Goal: Task Accomplishment & Management: Manage account settings

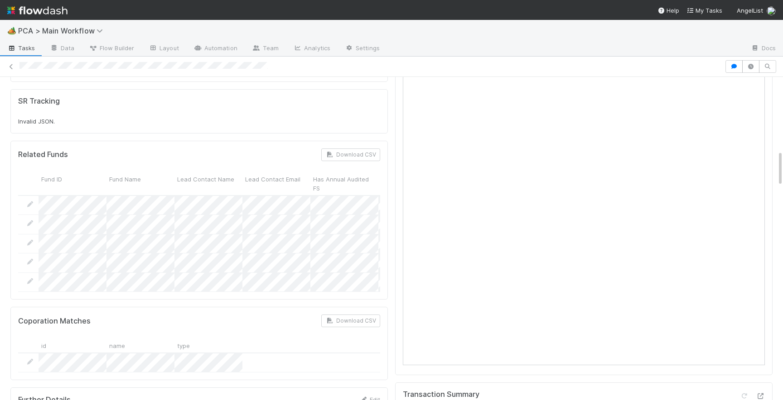
scroll to position [655, 0]
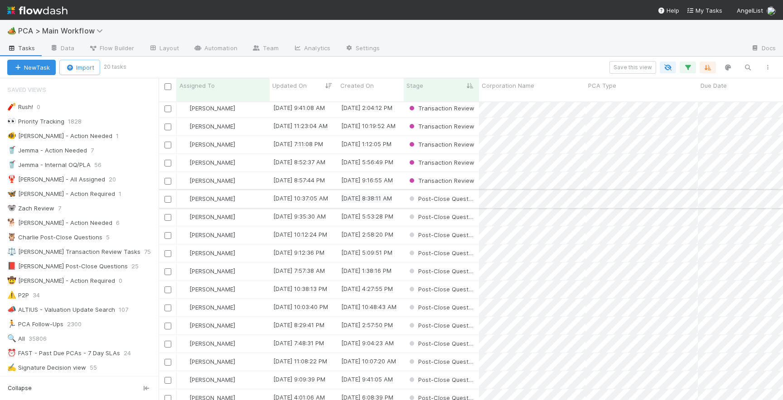
scroll to position [57, 0]
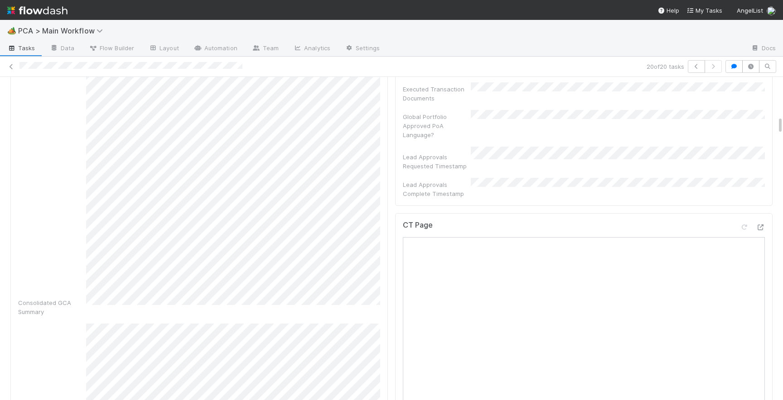
scroll to position [280, 0]
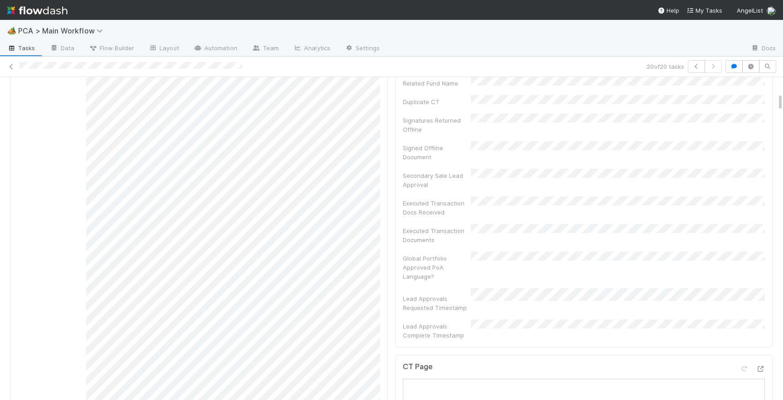
click at [398, 214] on div "Status Edit Lead Approval(s) Complete ALA Approval Escalation Resolved Final Le…" at bounding box center [583, 87] width 377 height 521
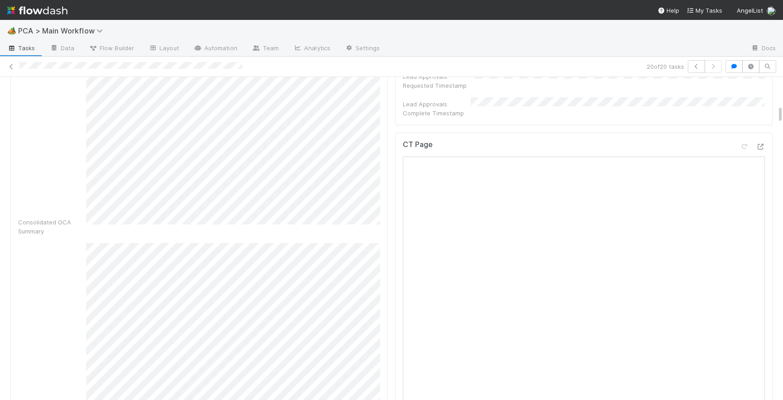
scroll to position [487, 0]
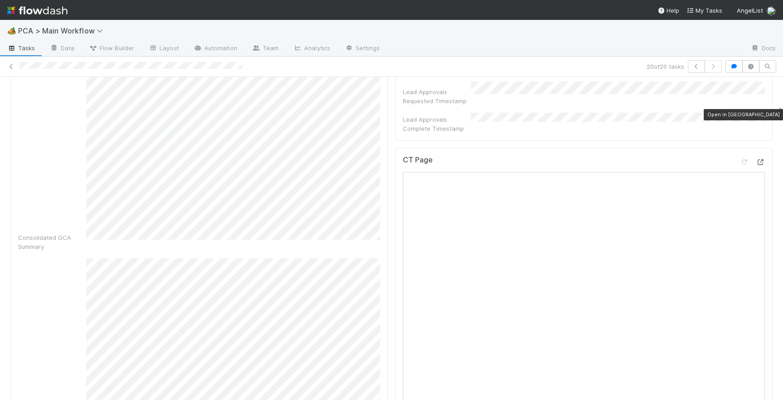
click at [761, 159] on icon at bounding box center [759, 162] width 9 height 6
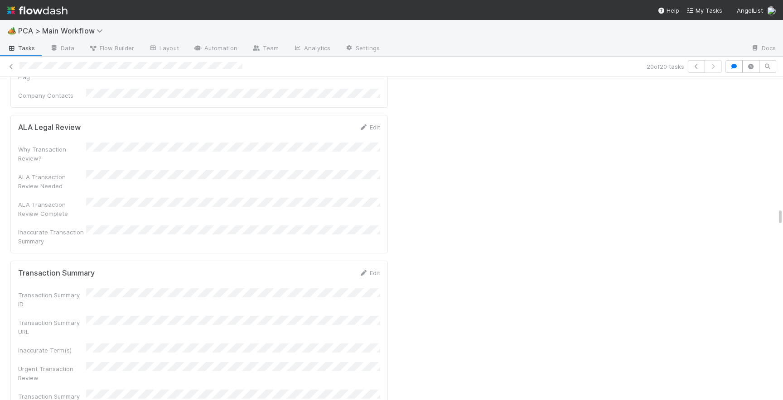
scroll to position [2285, 0]
click at [370, 265] on link "Edit" at bounding box center [369, 268] width 21 height 7
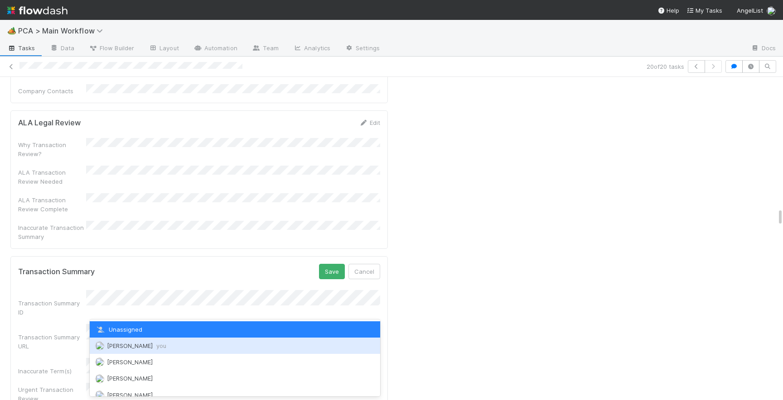
click at [156, 347] on span "you" at bounding box center [161, 345] width 10 height 7
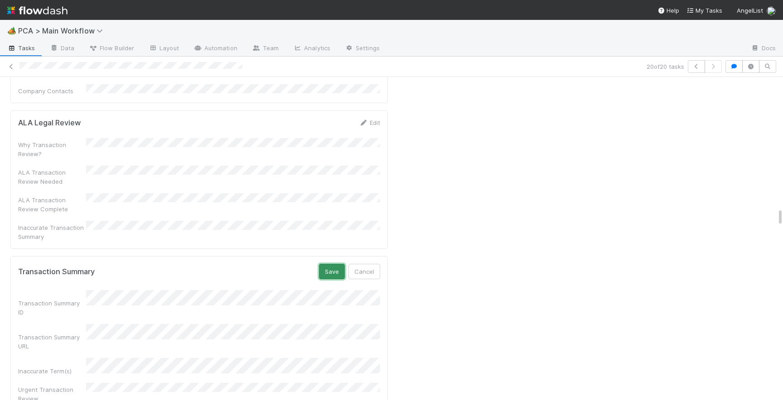
click at [335, 264] on button "Save" at bounding box center [332, 271] width 26 height 15
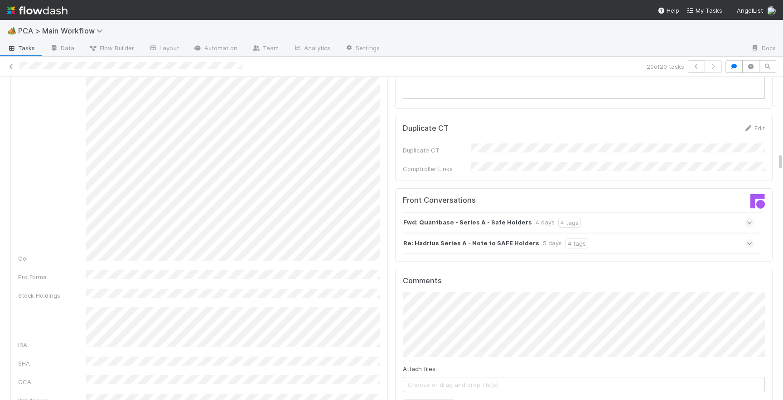
scroll to position [1324, 0]
click at [751, 241] on icon at bounding box center [749, 245] width 6 height 9
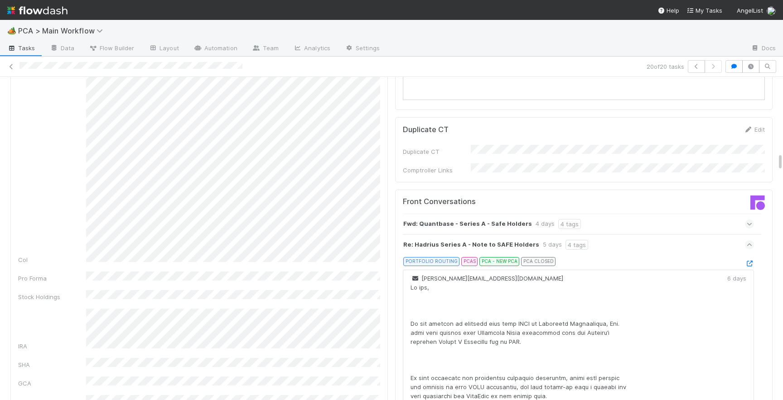
click at [748, 257] on div "PORTFOLIO ROUTING PCAS PCA - NEW PCA PCA CLOSED" at bounding box center [582, 263] width 344 height 13
click at [749, 261] on icon at bounding box center [749, 264] width 9 height 6
click at [748, 241] on icon at bounding box center [749, 245] width 6 height 9
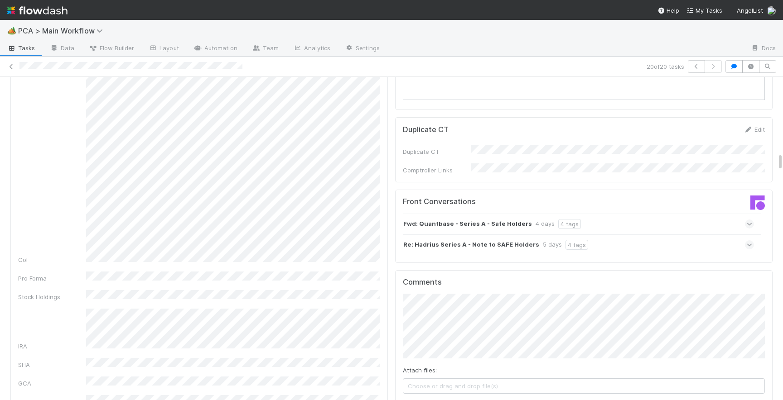
click at [748, 214] on div "Fwd: Quantbase - Series A - Safe Holders 4 days 4 tags" at bounding box center [578, 224] width 351 height 21
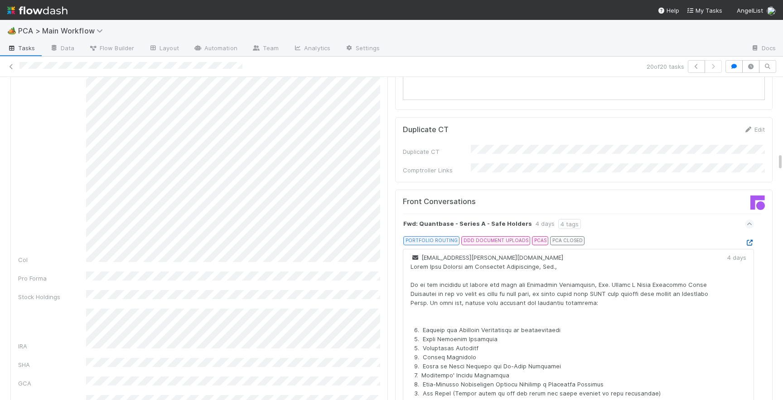
click at [751, 240] on icon at bounding box center [749, 243] width 9 height 6
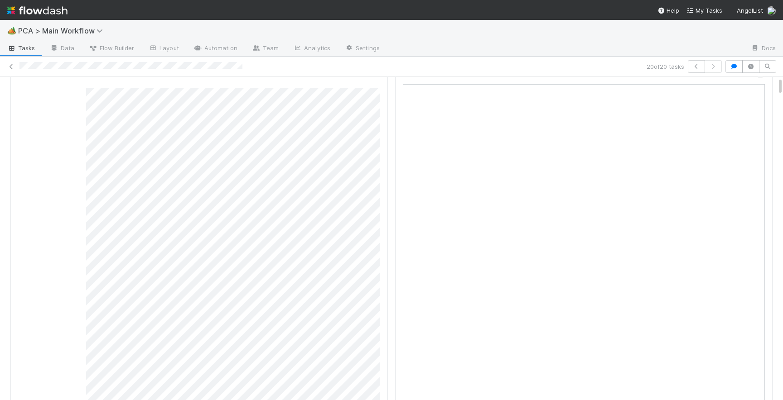
scroll to position [0, 0]
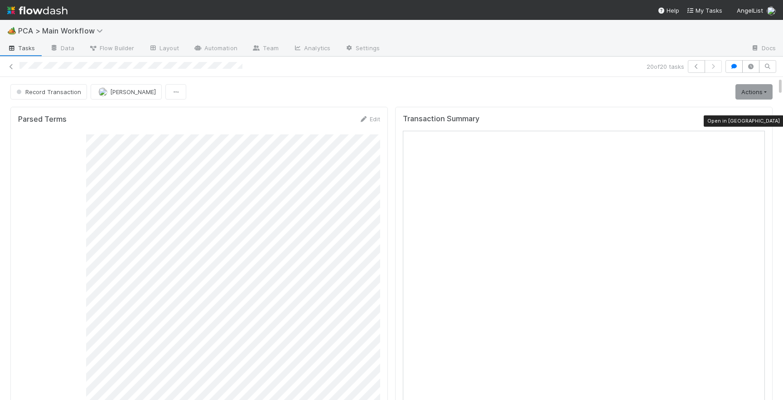
click at [762, 122] on icon at bounding box center [759, 121] width 9 height 6
click at [63, 91] on span "Record Transaction" at bounding box center [47, 91] width 67 height 7
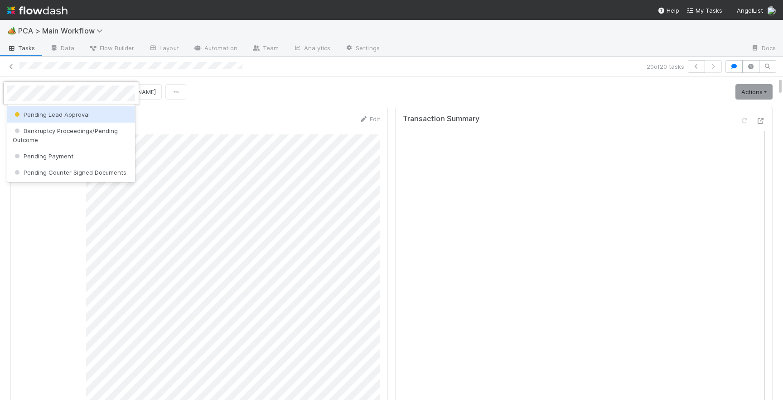
click at [72, 116] on span "Pending Lead Approval" at bounding box center [51, 114] width 77 height 7
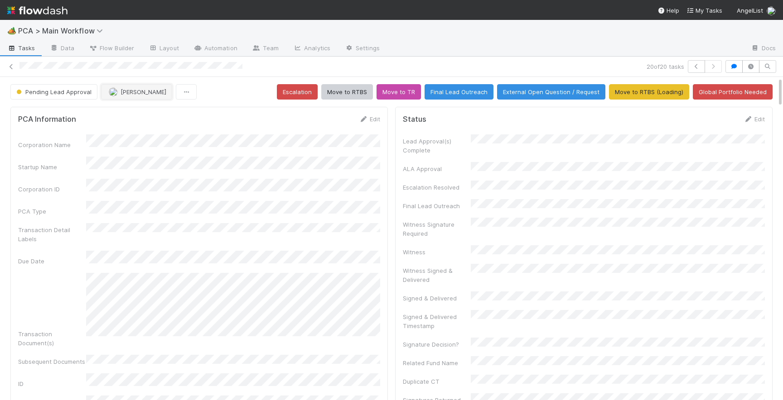
click at [121, 97] on button "[PERSON_NAME]" at bounding box center [136, 91] width 71 height 15
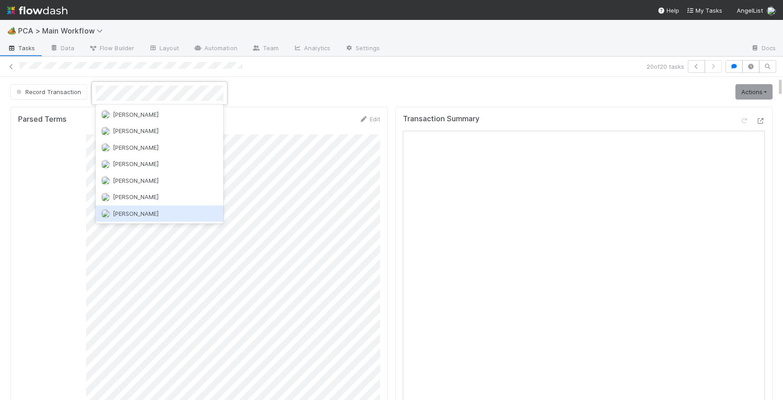
click at [142, 210] on span "[PERSON_NAME]" at bounding box center [136, 213] width 46 height 7
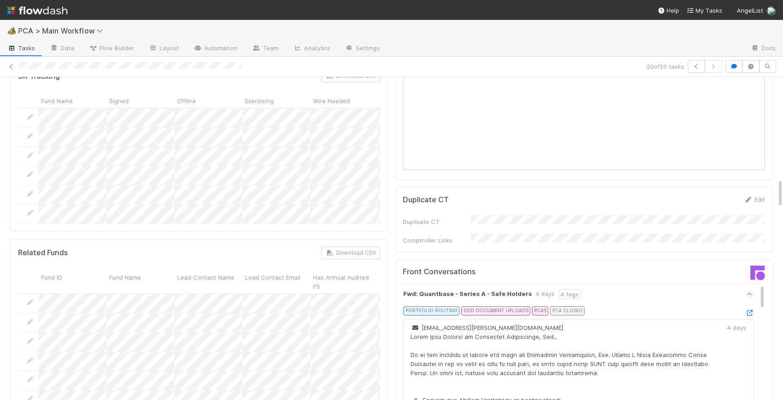
scroll to position [1128, 0]
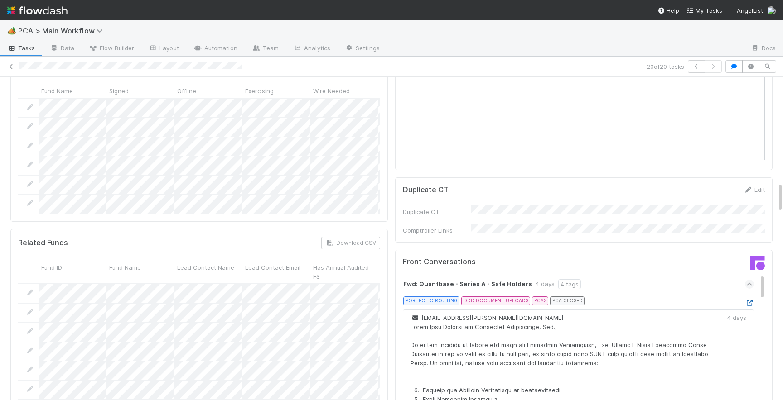
click at [751, 300] on icon at bounding box center [749, 303] width 9 height 6
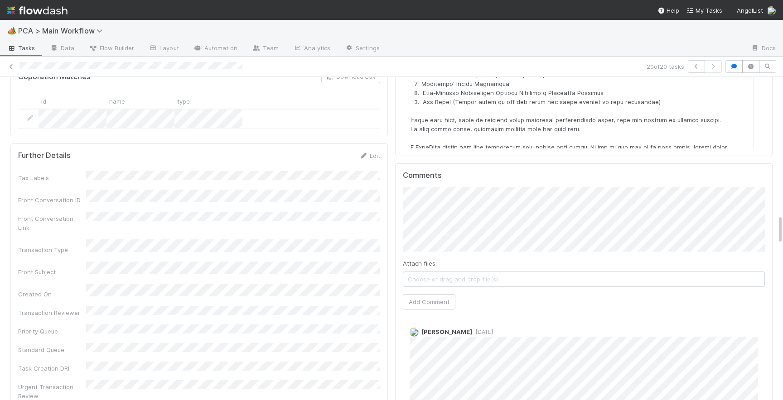
scroll to position [1476, 0]
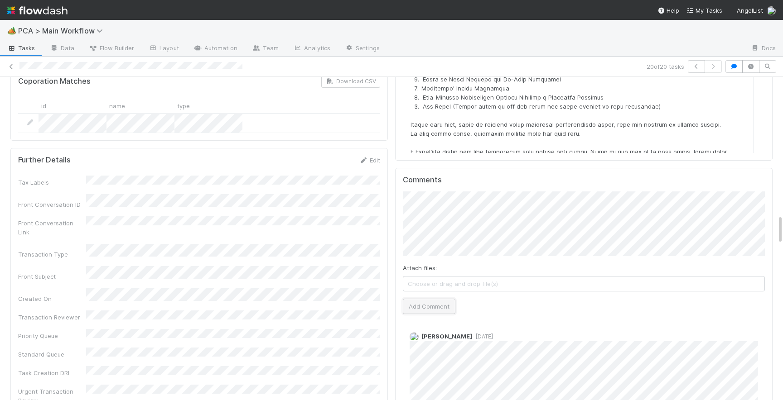
click at [423, 299] on button "Add Comment" at bounding box center [429, 306] width 53 height 15
click at [10, 67] on icon at bounding box center [11, 67] width 9 height 6
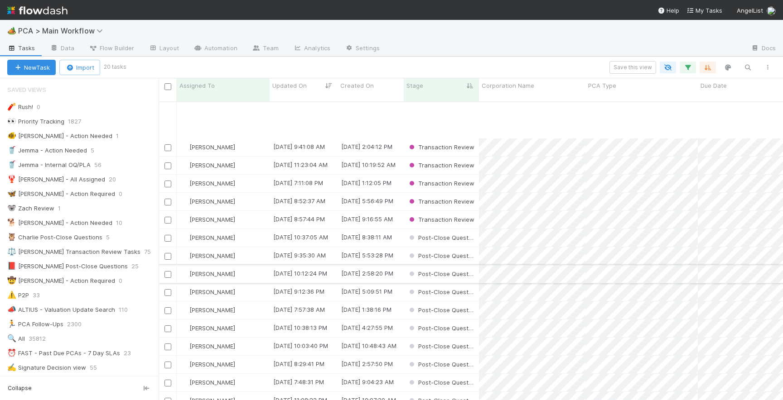
scroll to position [57, 0]
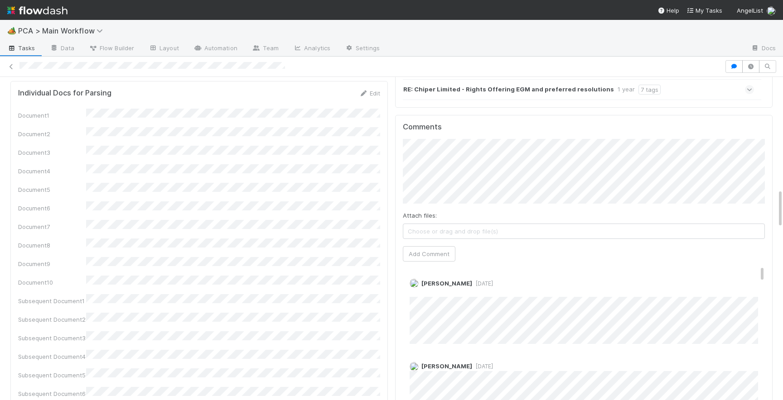
scroll to position [914, 0]
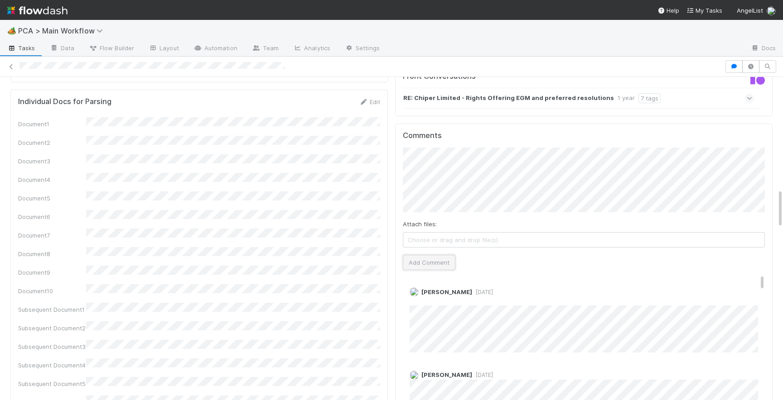
click at [437, 255] on button "Add Comment" at bounding box center [429, 262] width 53 height 15
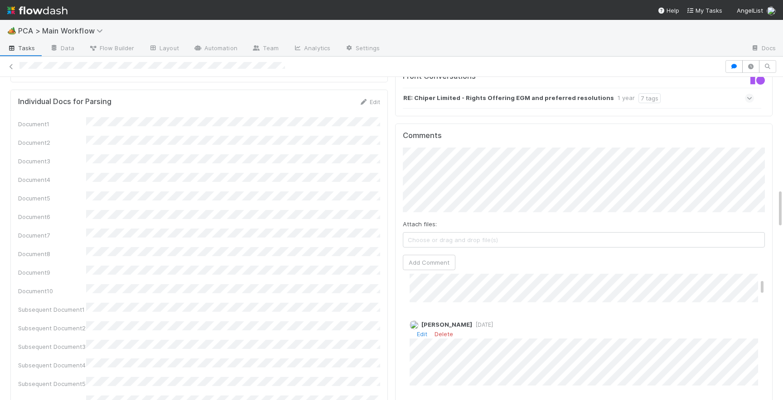
scroll to position [0, 0]
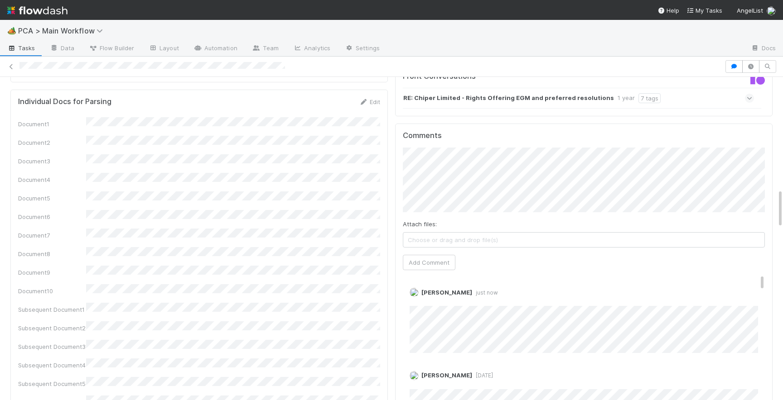
click at [395, 270] on div "Comments Attach files: Choose or drag and drop file(s) Add Comment Josh Tarr ju…" at bounding box center [583, 293] width 377 height 339
click at [449, 298] on link "Delete" at bounding box center [443, 301] width 19 height 7
click at [430, 233] on span "Choose or drag and drop file(s)" at bounding box center [583, 240] width 361 height 14
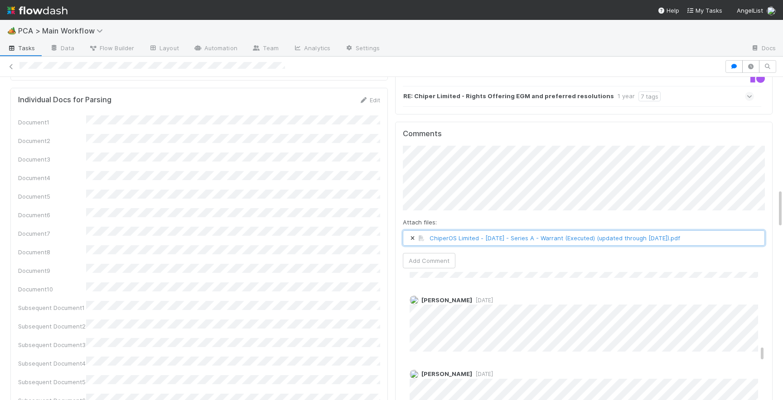
scroll to position [794, 0]
click at [725, 231] on span "ChiperOS Limited - 2024.08.28 - Series A - Warrant (Executed) (updated through …" at bounding box center [583, 238] width 361 height 14
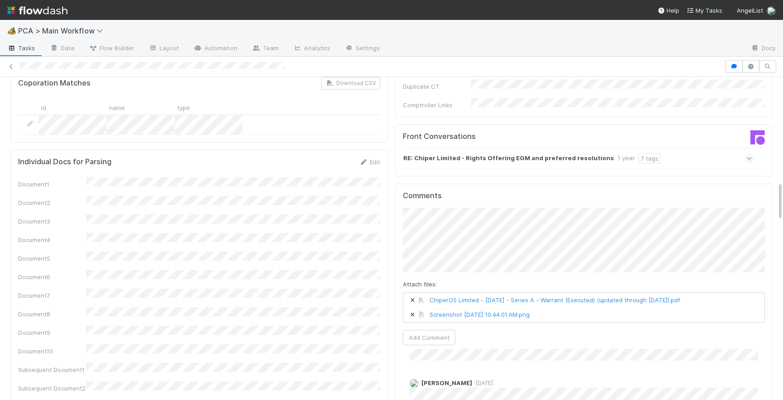
scroll to position [856, 0]
click at [444, 329] on button "Add Comment" at bounding box center [429, 336] width 53 height 15
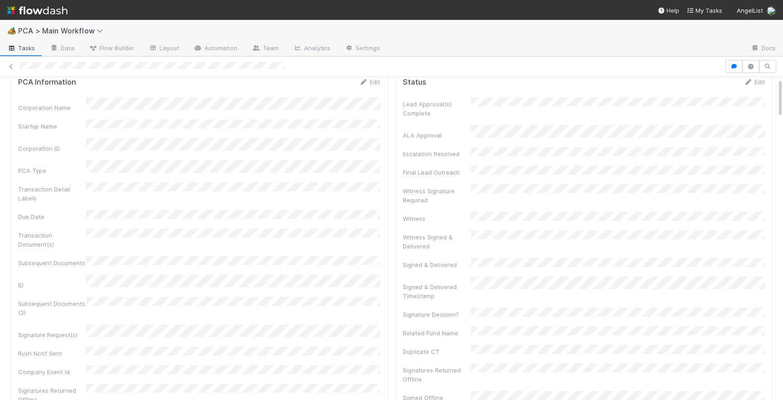
scroll to position [0, 0]
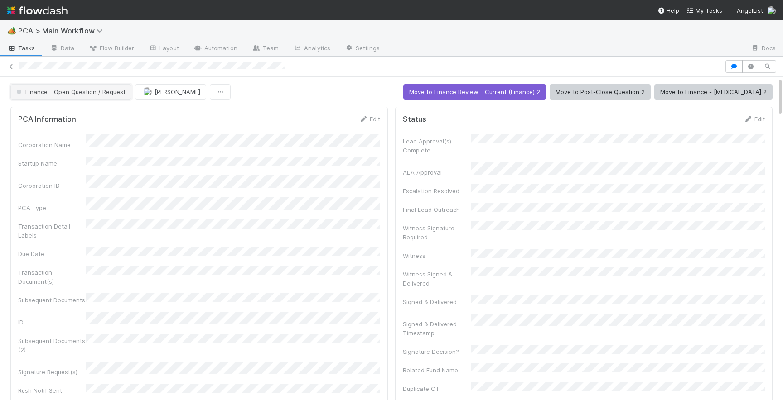
click at [77, 94] on span "Finance - Open Question / Request" at bounding box center [69, 91] width 111 height 7
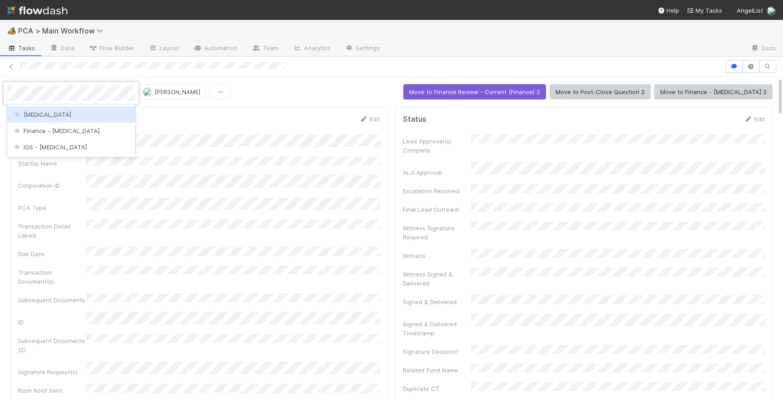
click at [84, 117] on div "ICU" at bounding box center [71, 114] width 128 height 16
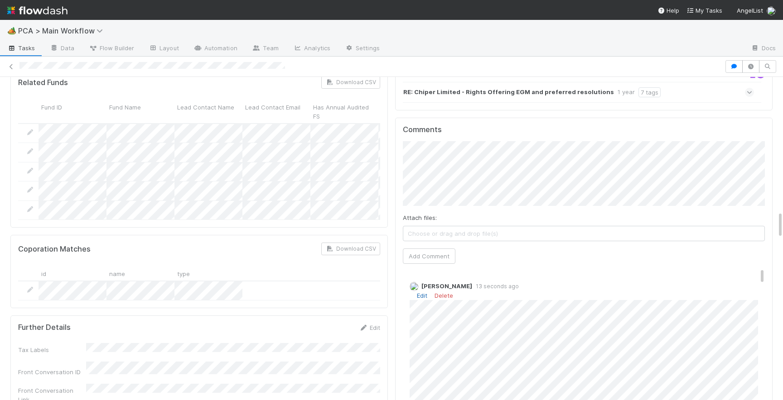
click at [420, 292] on link "Edit" at bounding box center [422, 295] width 10 height 7
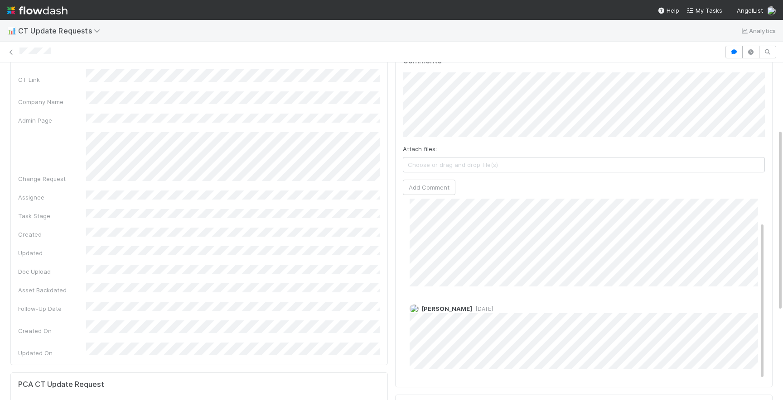
scroll to position [86, 0]
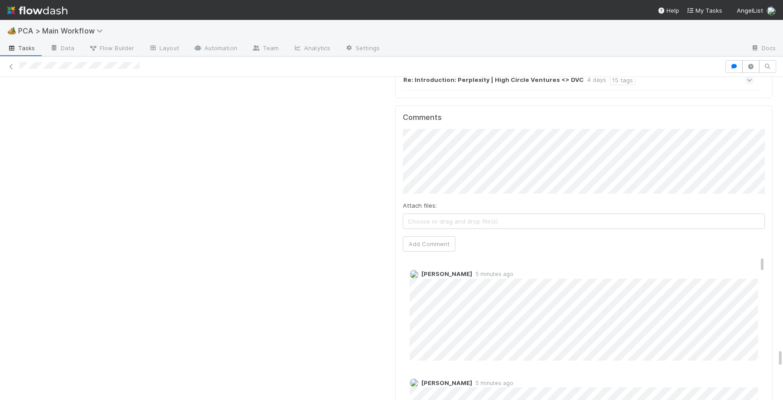
scroll to position [24, 0]
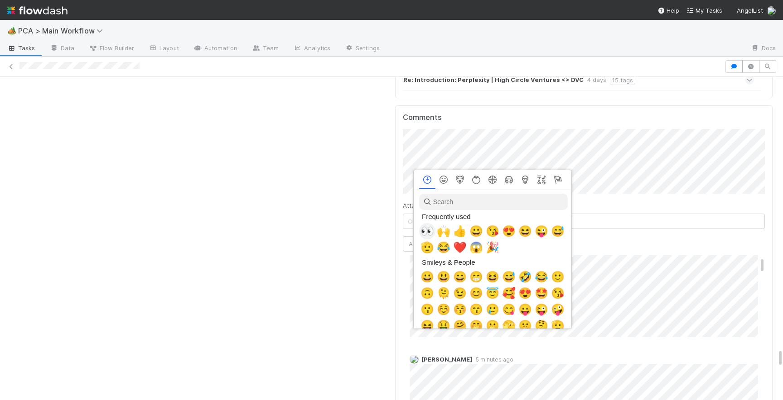
click at [429, 229] on span "👀" at bounding box center [427, 231] width 14 height 13
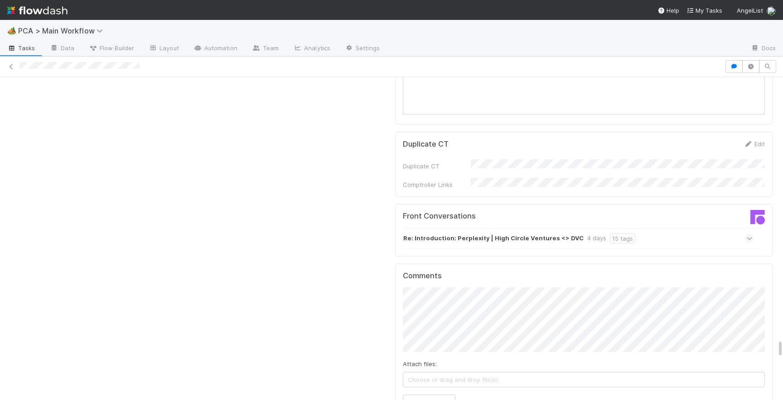
scroll to position [4479, 0]
click at [449, 396] on button "Add Comment" at bounding box center [429, 403] width 53 height 15
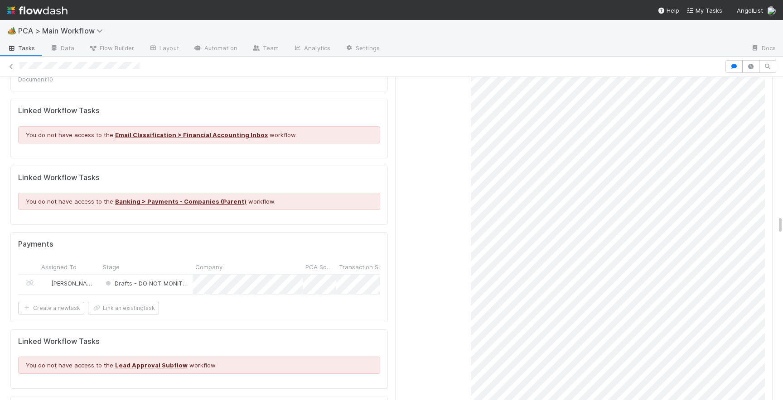
scroll to position [2652, 0]
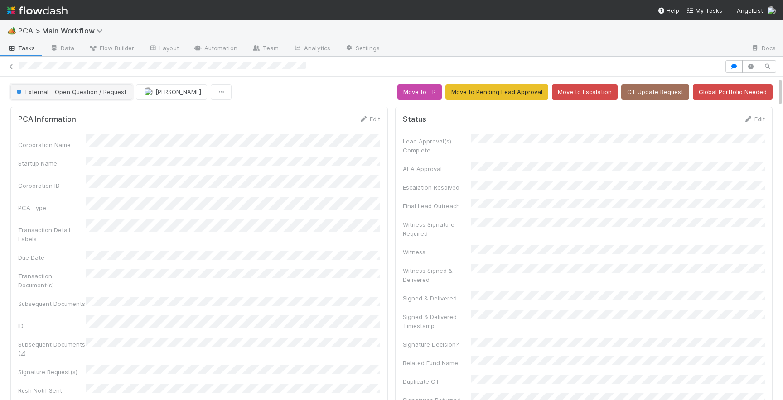
click at [110, 97] on button "External - Open Question / Request" at bounding box center [71, 91] width 122 height 15
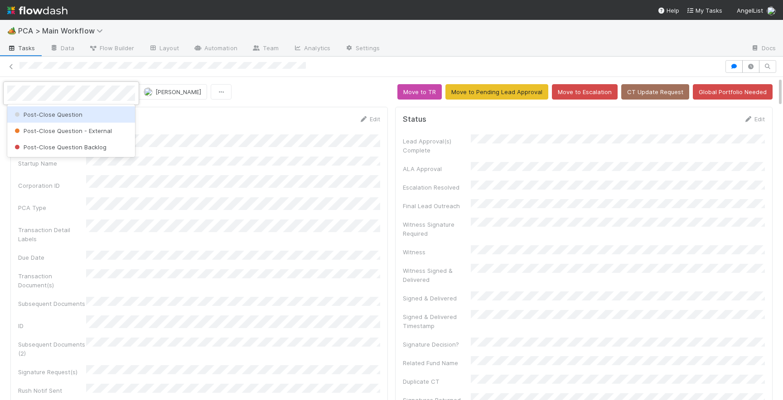
click at [104, 116] on div "Post-Close Question" at bounding box center [71, 114] width 128 height 16
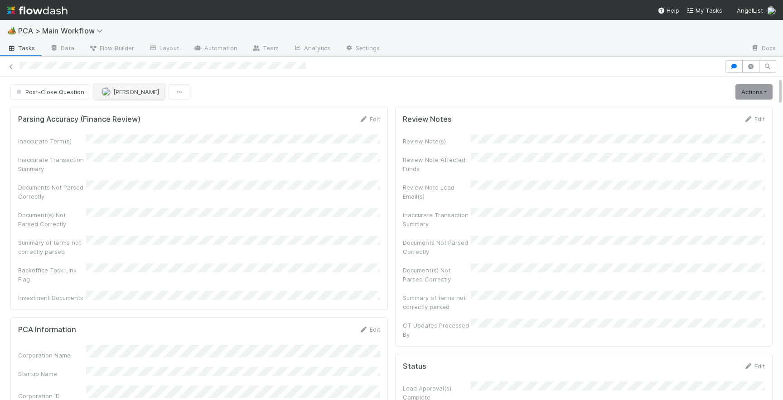
click at [115, 88] on span "[PERSON_NAME]" at bounding box center [136, 91] width 46 height 7
click at [118, 115] on span "Josh Tarr you" at bounding box center [135, 114] width 59 height 7
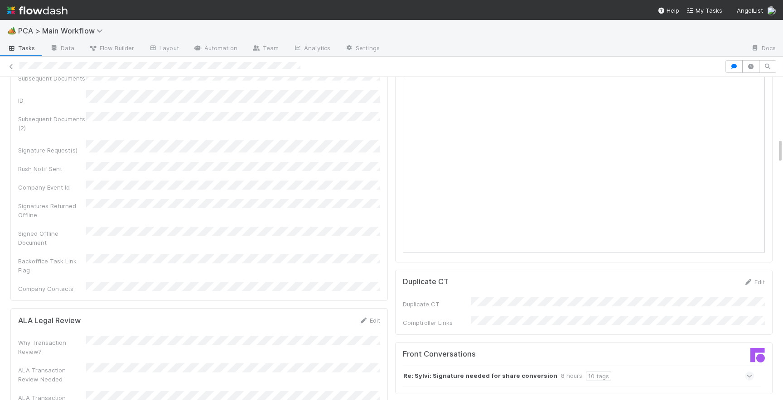
scroll to position [772, 0]
click at [751, 372] on icon at bounding box center [749, 376] width 6 height 9
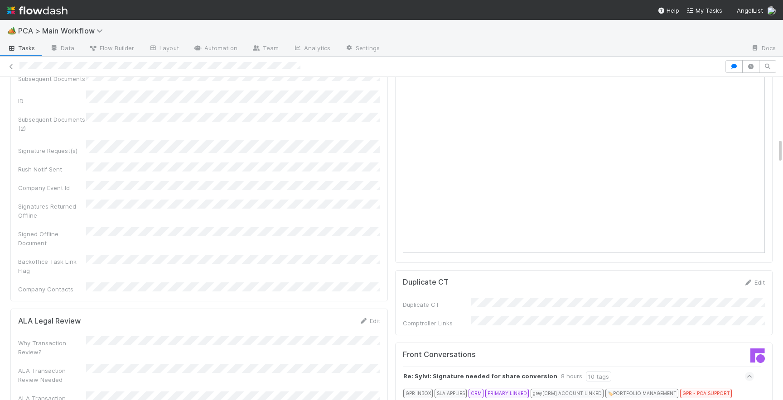
click at [752, 400] on icon at bounding box center [749, 407] width 9 height 6
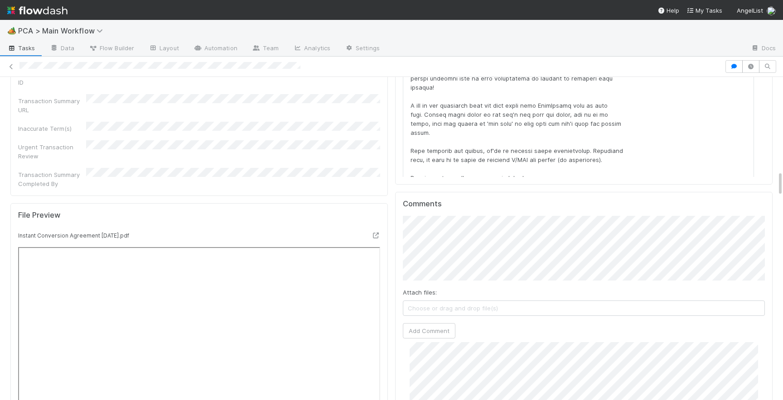
scroll to position [121, 0]
click at [522, 224] on span "[PERSON_NAME]" at bounding box center [504, 222] width 46 height 7
click at [429, 323] on button "Add Comment" at bounding box center [429, 330] width 53 height 15
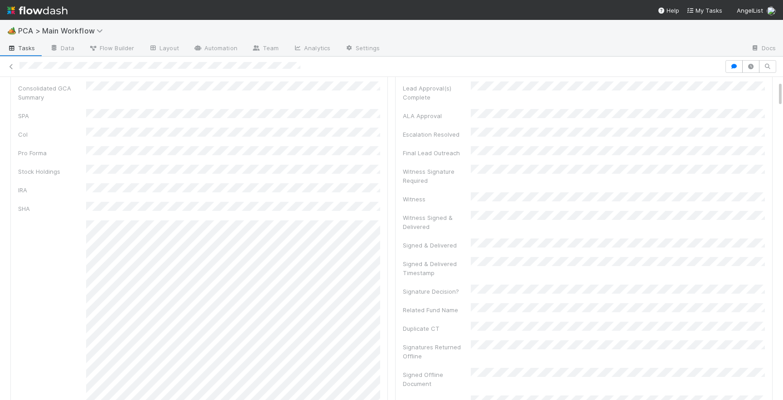
scroll to position [0, 0]
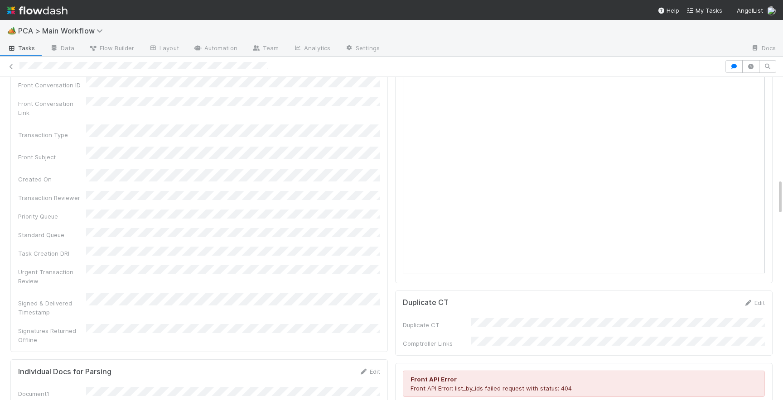
scroll to position [867, 0]
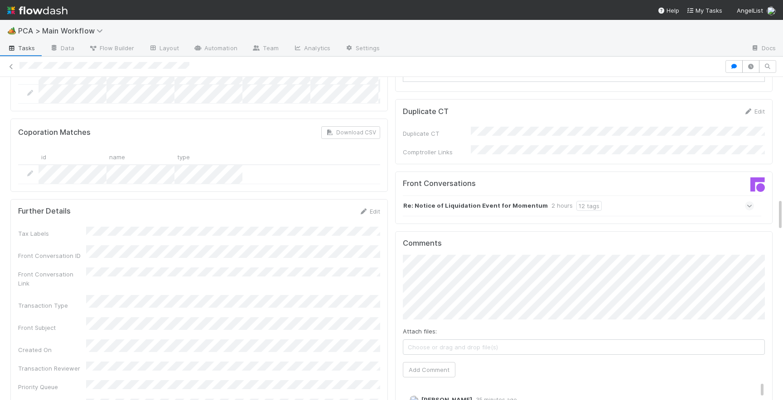
scroll to position [1206, 0]
click at [751, 202] on icon at bounding box center [749, 206] width 6 height 9
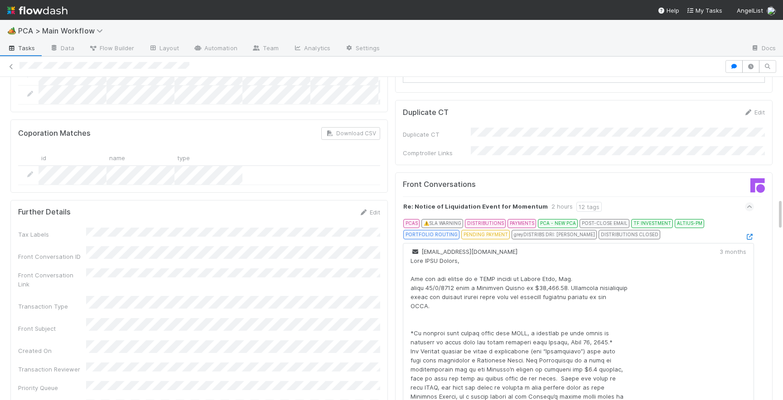
click at [751, 232] on div at bounding box center [749, 236] width 9 height 9
click at [750, 234] on icon at bounding box center [749, 237] width 9 height 6
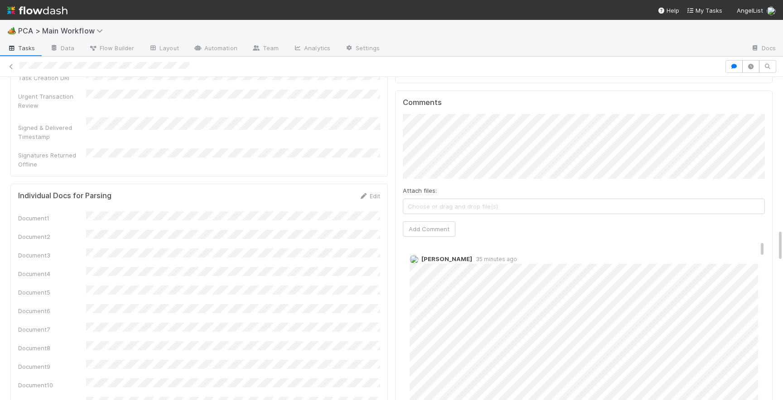
scroll to position [1459, 0]
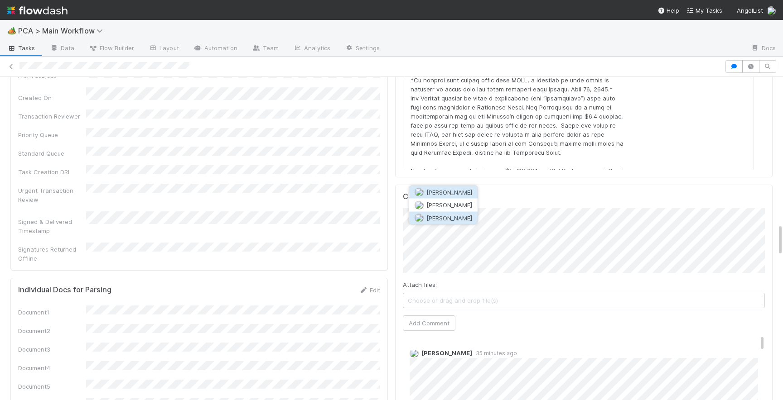
click at [461, 220] on span "[PERSON_NAME]" at bounding box center [449, 217] width 46 height 7
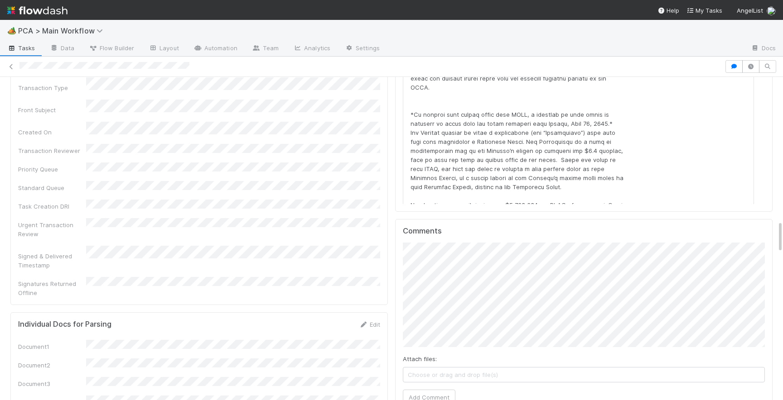
scroll to position [1430, 0]
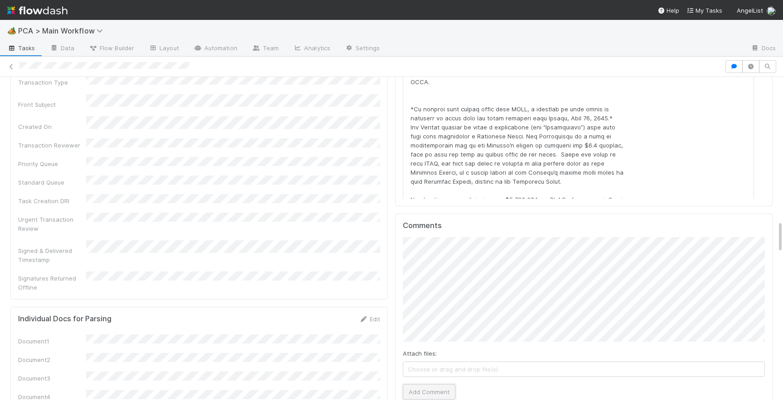
click at [432, 385] on button "Add Comment" at bounding box center [429, 392] width 53 height 15
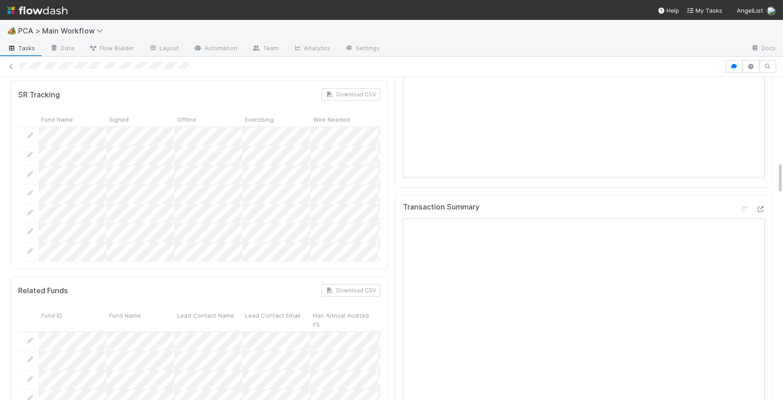
scroll to position [819, 0]
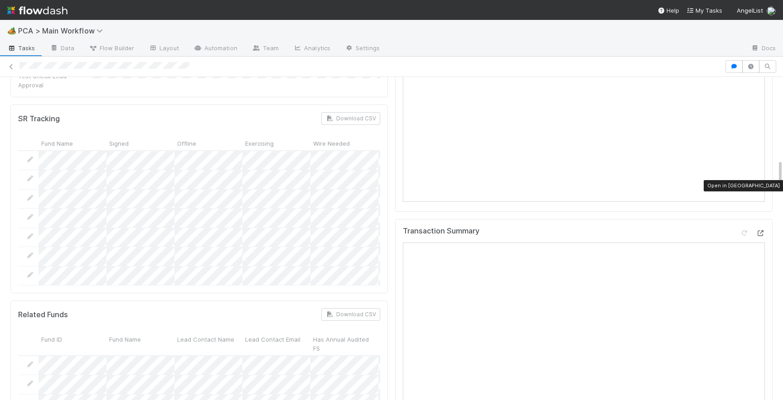
click at [760, 231] on icon at bounding box center [759, 234] width 9 height 6
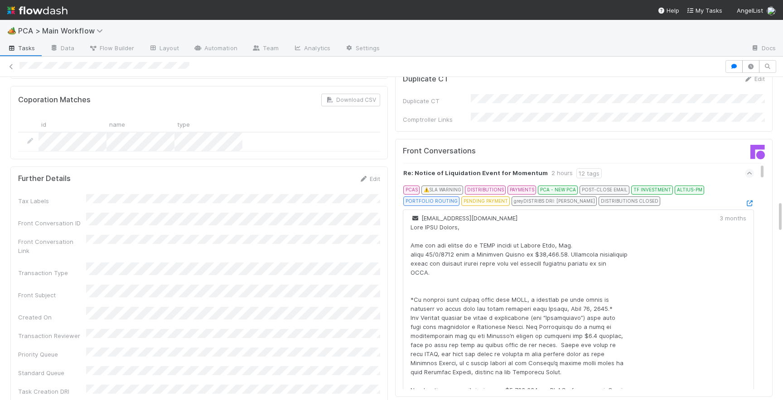
scroll to position [1179, 0]
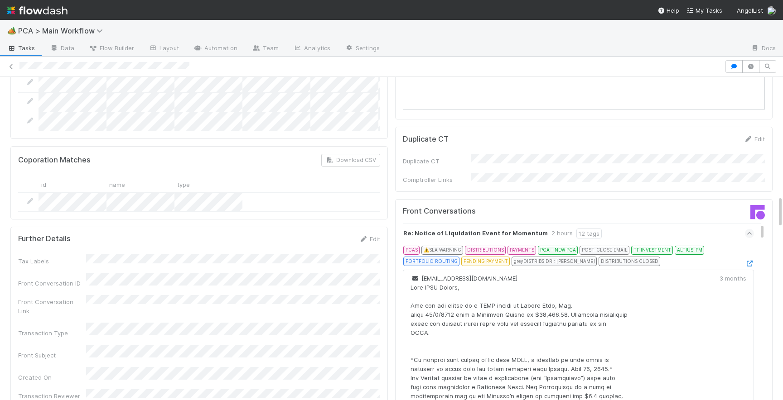
click at [745, 229] on span at bounding box center [749, 233] width 9 height 9
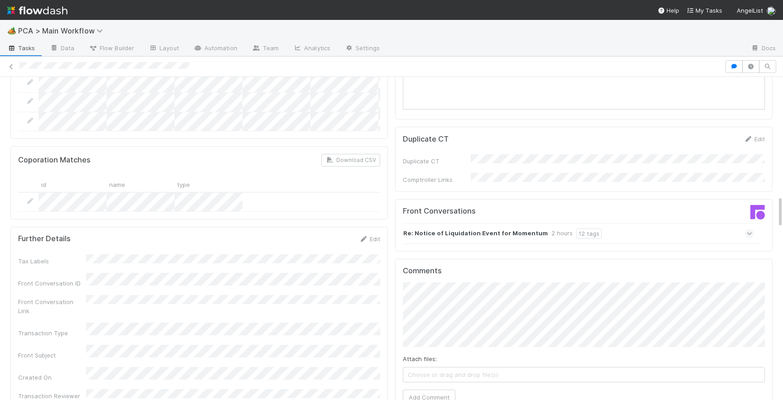
click at [750, 229] on icon at bounding box center [749, 233] width 6 height 9
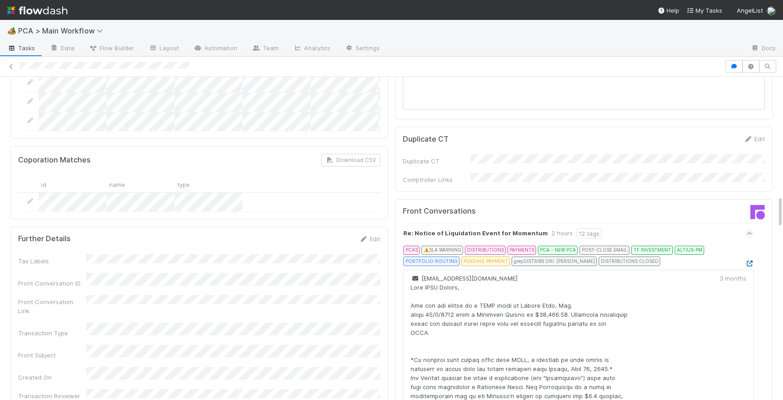
click at [748, 261] on icon at bounding box center [749, 264] width 9 height 6
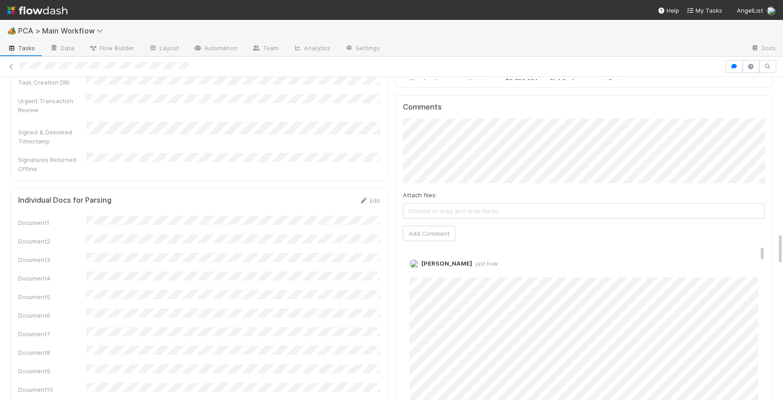
scroll to position [1548, 0]
click at [425, 270] on link "Edit" at bounding box center [422, 273] width 10 height 7
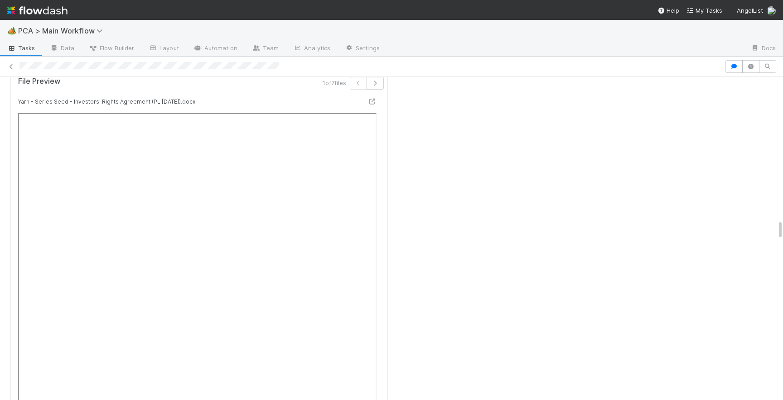
scroll to position [2280, 0]
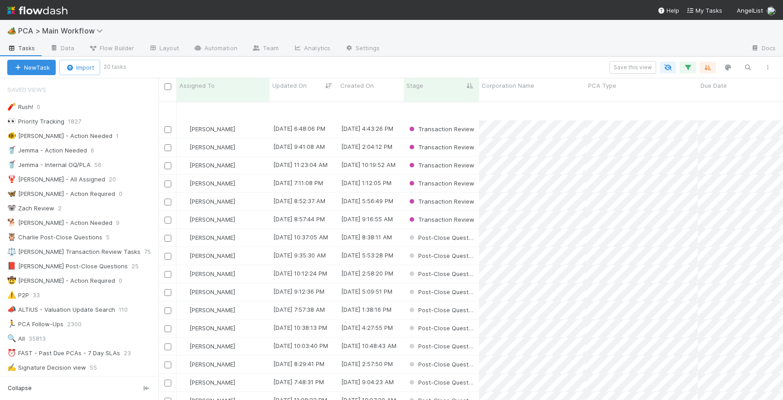
scroll to position [306, 624]
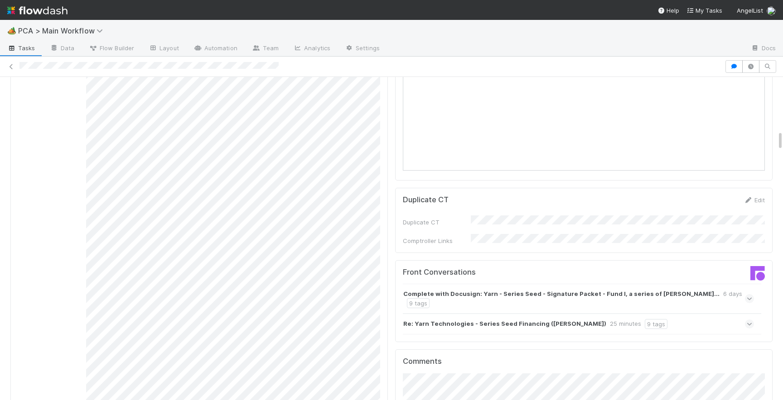
scroll to position [854, 0]
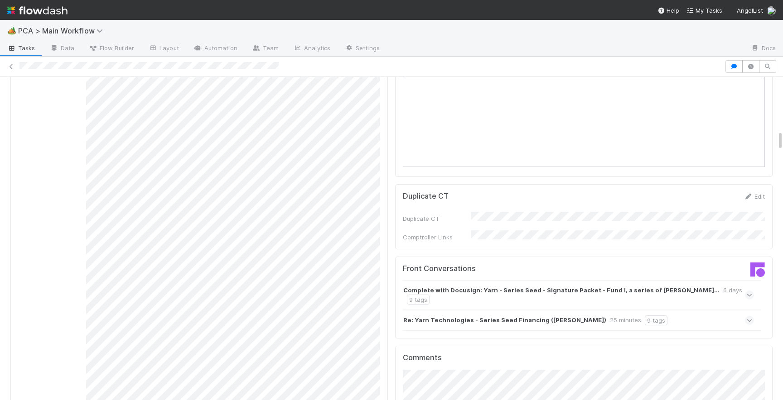
click at [749, 316] on icon at bounding box center [749, 320] width 6 height 9
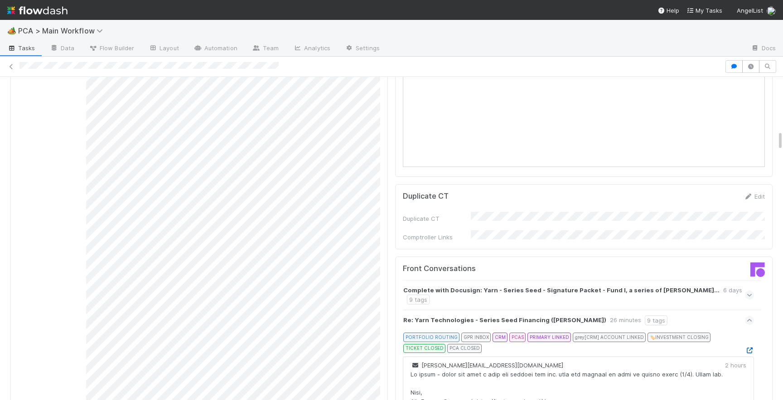
click at [750, 347] on link at bounding box center [749, 350] width 9 height 7
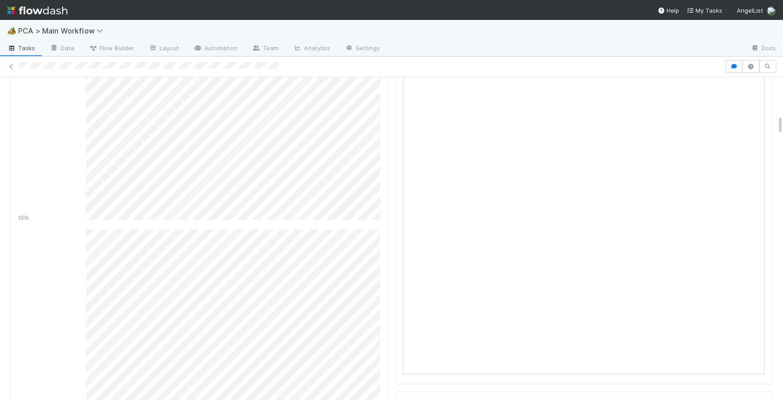
scroll to position [448, 0]
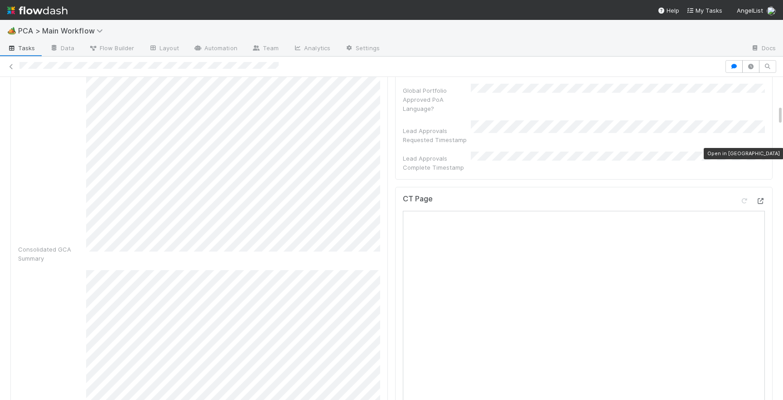
click at [764, 198] on icon at bounding box center [759, 201] width 9 height 6
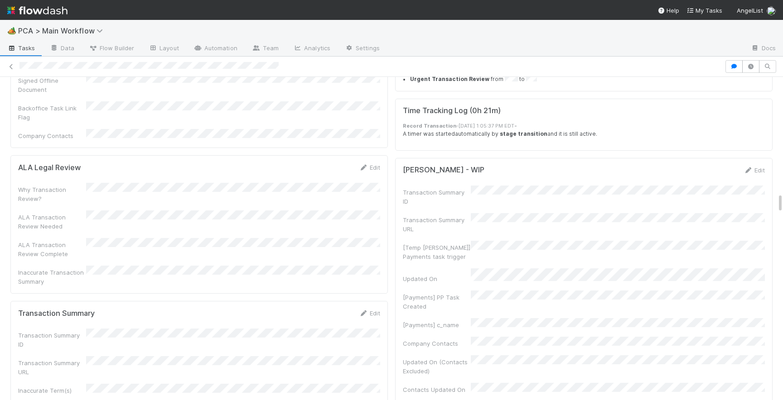
scroll to position [1855, 0]
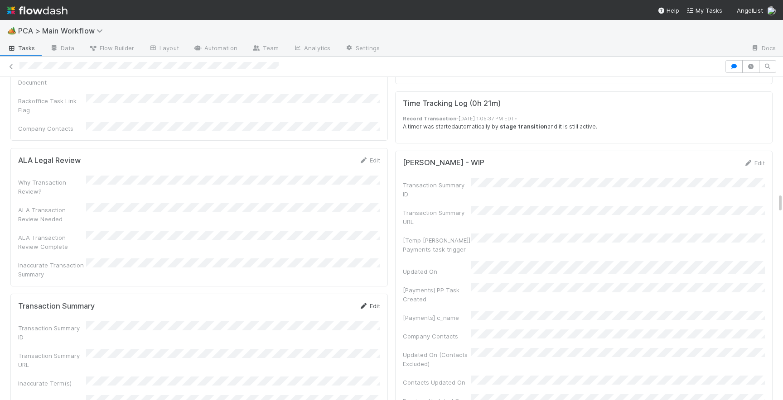
click at [369, 303] on link "Edit" at bounding box center [369, 306] width 21 height 7
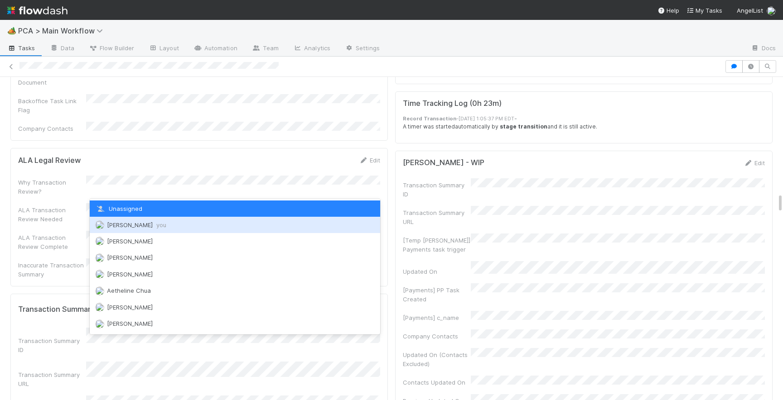
click at [156, 224] on span "you" at bounding box center [161, 224] width 10 height 7
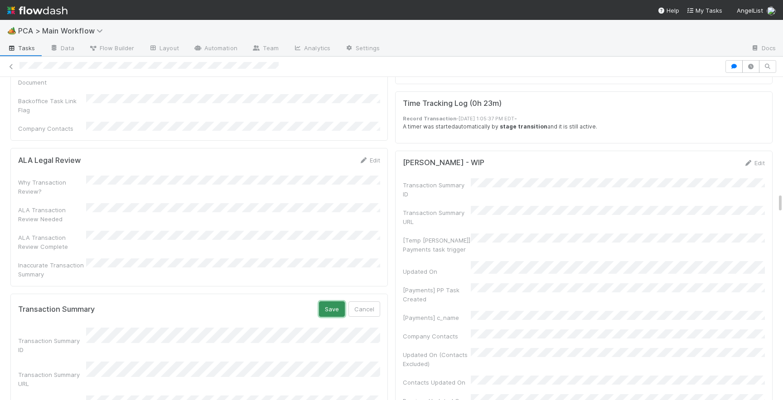
click at [337, 302] on button "Save" at bounding box center [332, 309] width 26 height 15
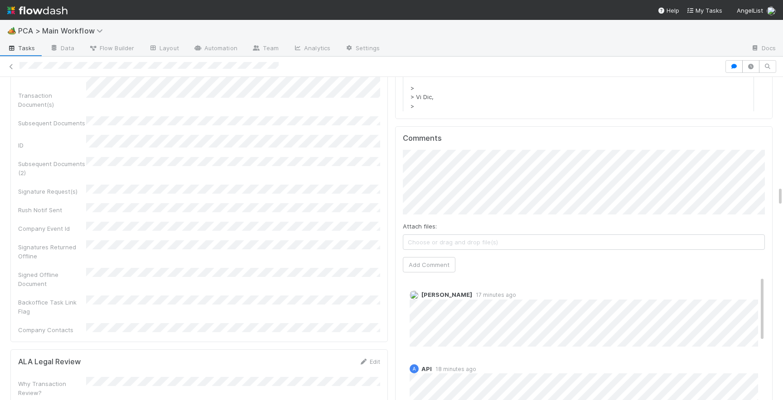
scroll to position [1638, 0]
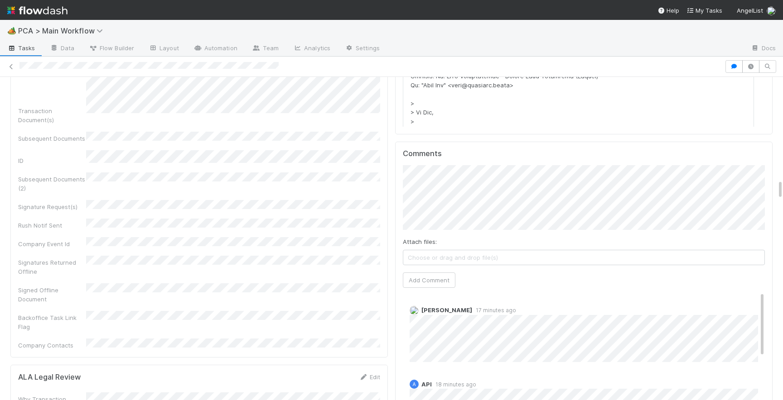
click at [424, 237] on div "Comments Attach files: Choose or drag and drop file(s) Add Comment Zachary Conl…" at bounding box center [584, 311] width 362 height 324
click at [417, 273] on button "Add Comment" at bounding box center [429, 280] width 53 height 15
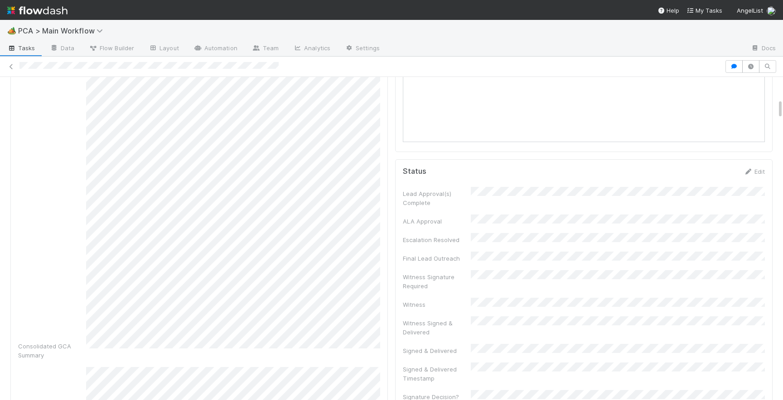
scroll to position [0, 0]
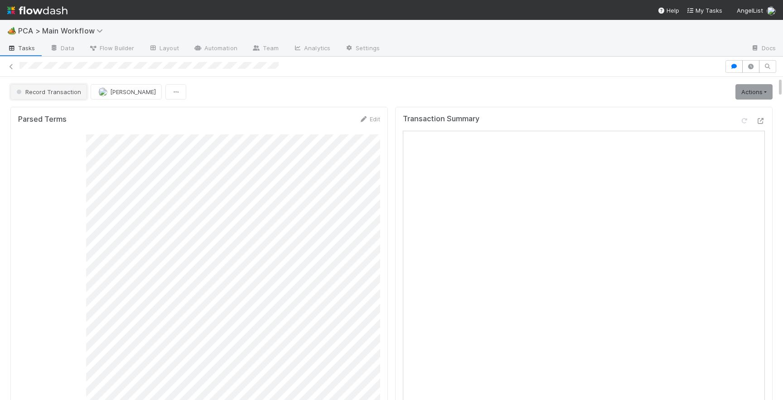
click at [54, 94] on span "Record Transaction" at bounding box center [47, 91] width 67 height 7
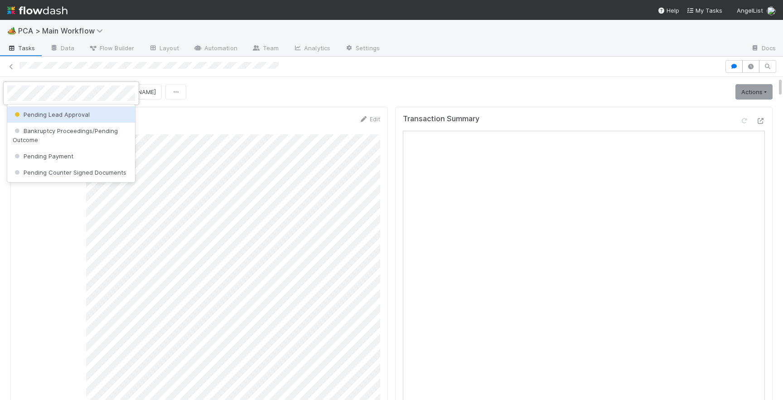
click at [70, 112] on span "Pending Lead Approval" at bounding box center [51, 114] width 77 height 7
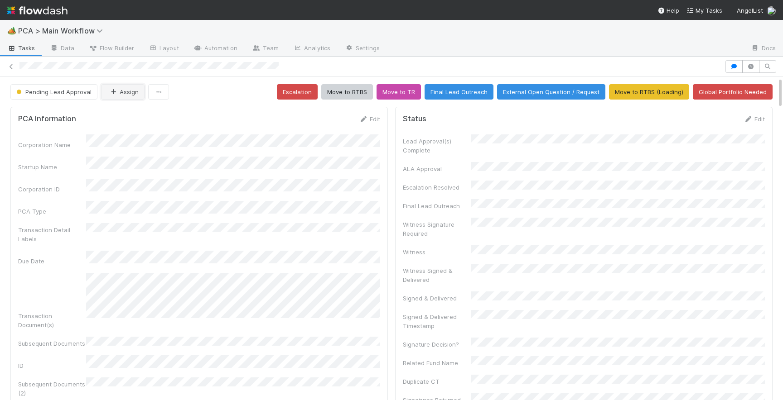
click at [123, 88] on button "Assign" at bounding box center [122, 91] width 43 height 15
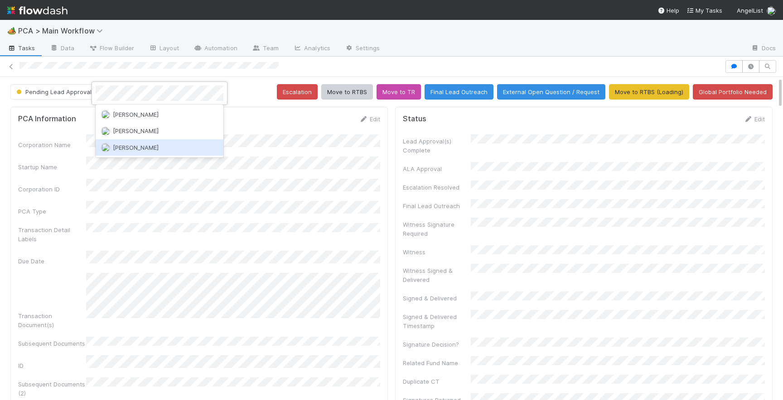
click at [135, 149] on span "[PERSON_NAME]" at bounding box center [136, 147] width 46 height 7
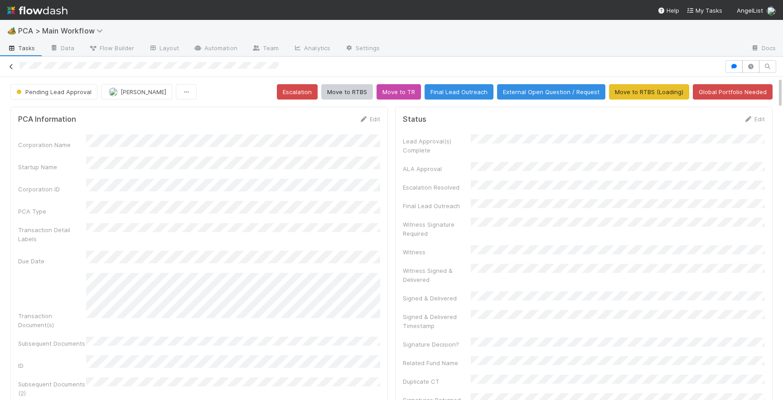
click at [11, 65] on icon at bounding box center [11, 67] width 9 height 6
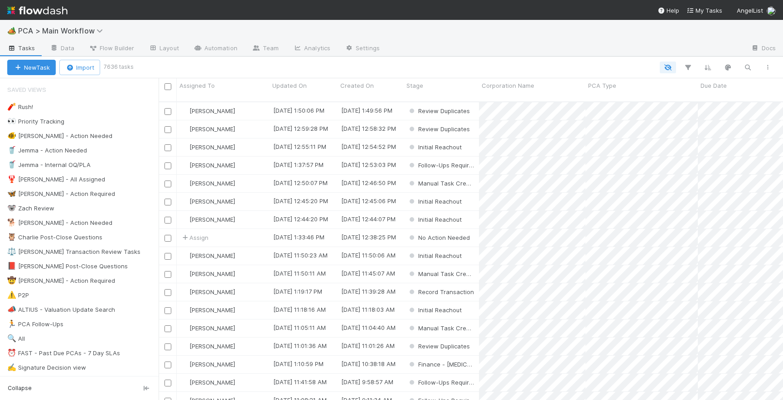
scroll to position [306, 624]
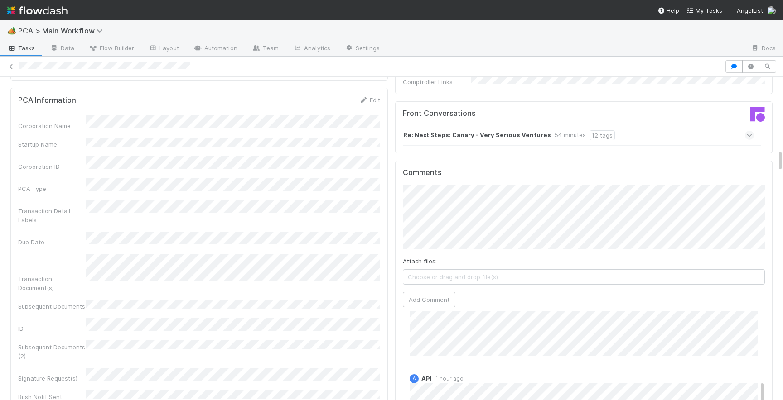
scroll to position [153, 0]
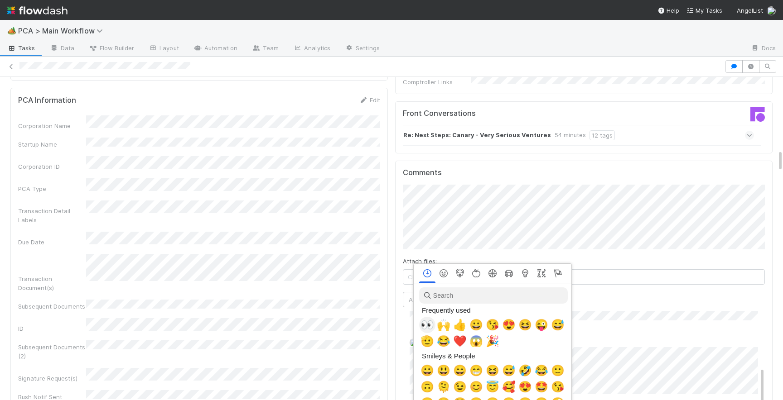
click at [426, 325] on span "👀" at bounding box center [427, 325] width 14 height 13
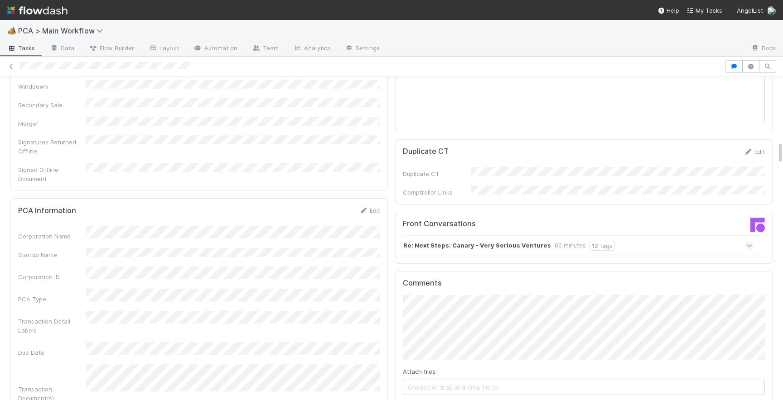
scroll to position [894, 0]
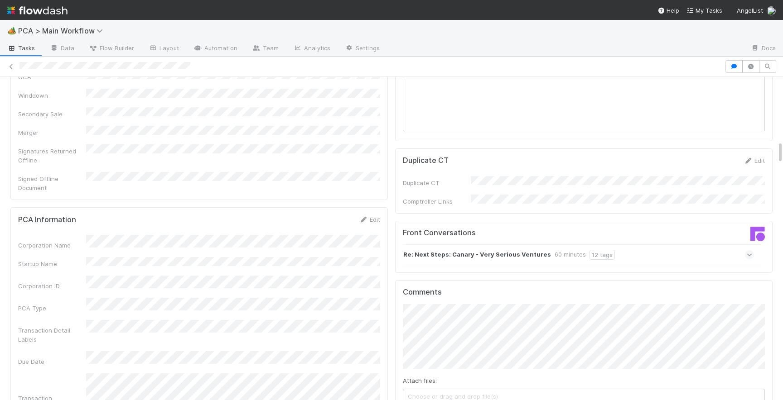
click at [751, 250] on icon at bounding box center [749, 254] width 6 height 9
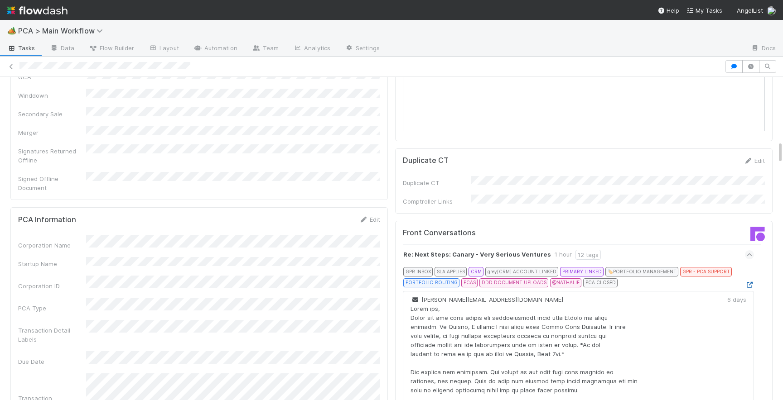
click at [751, 282] on icon at bounding box center [749, 285] width 9 height 6
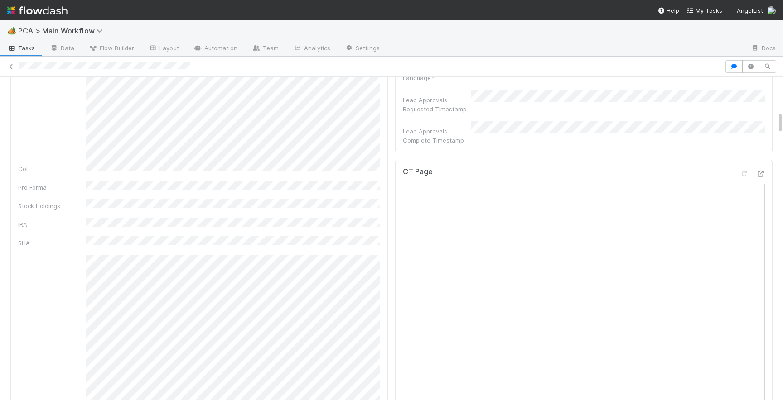
scroll to position [477, 0]
click at [767, 162] on div "CT Page Open in [GEOGRAPHIC_DATA]" at bounding box center [583, 360] width 377 height 396
click at [763, 173] on icon at bounding box center [759, 176] width 9 height 6
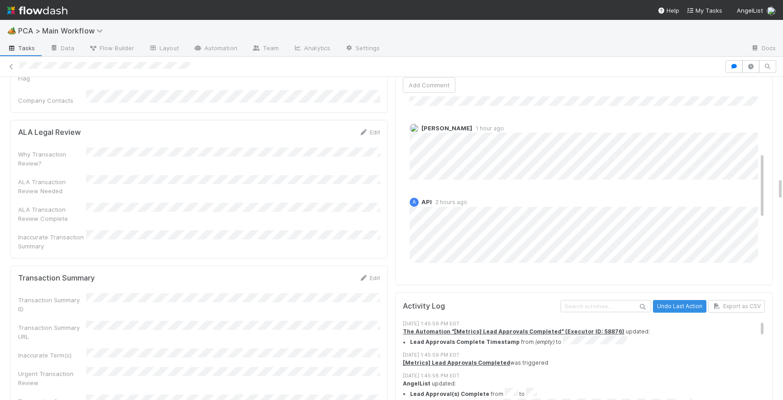
scroll to position [1436, 0]
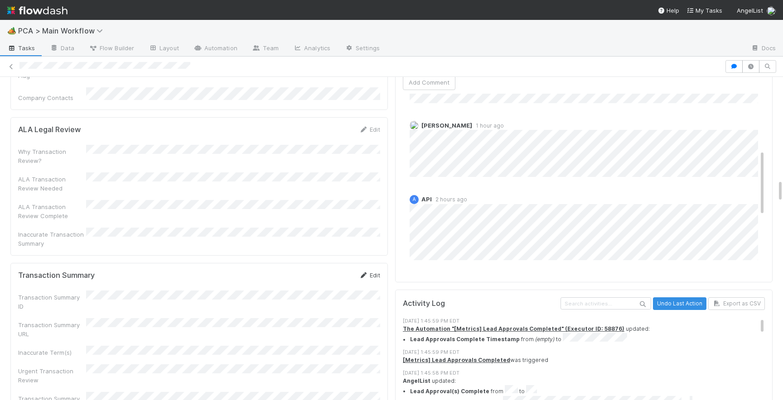
click at [371, 272] on link "Edit" at bounding box center [369, 275] width 21 height 7
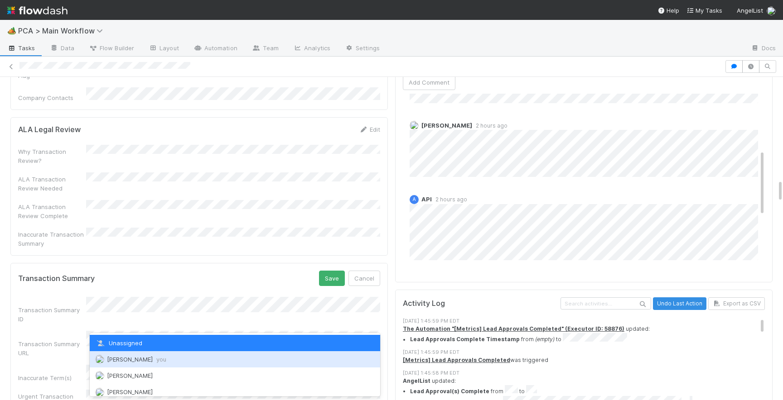
click at [129, 360] on span "[PERSON_NAME] you" at bounding box center [136, 359] width 59 height 7
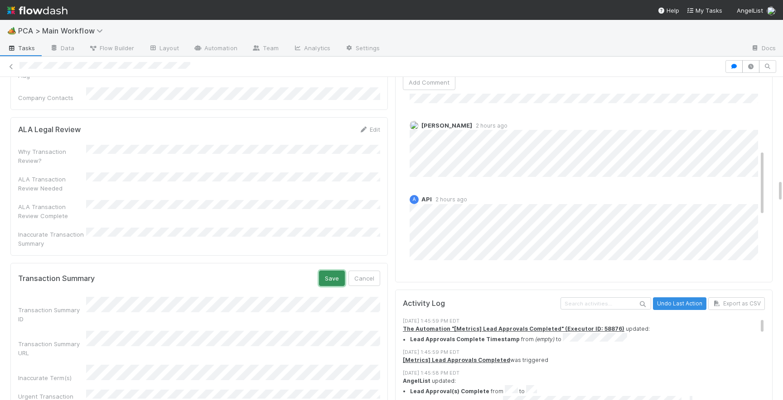
click at [330, 271] on button "Save" at bounding box center [332, 278] width 26 height 15
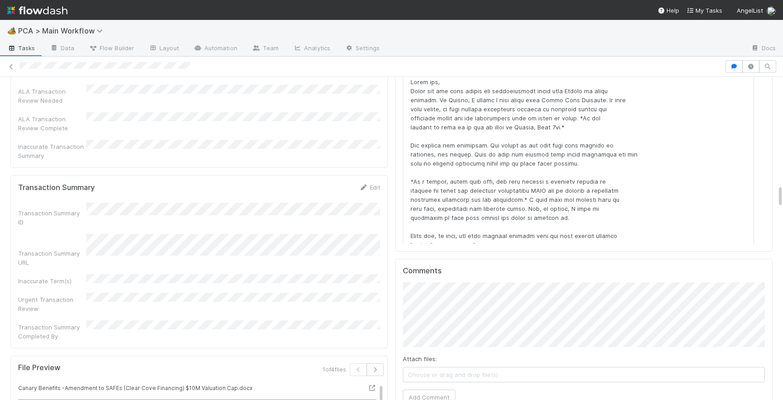
scroll to position [1593, 0]
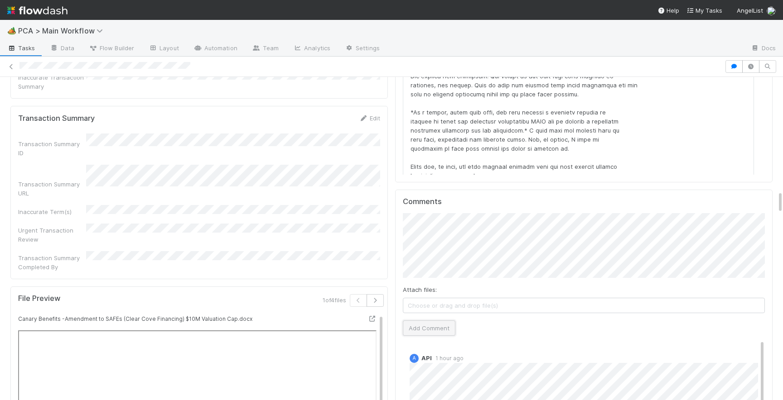
click at [427, 321] on button "Add Comment" at bounding box center [429, 328] width 53 height 15
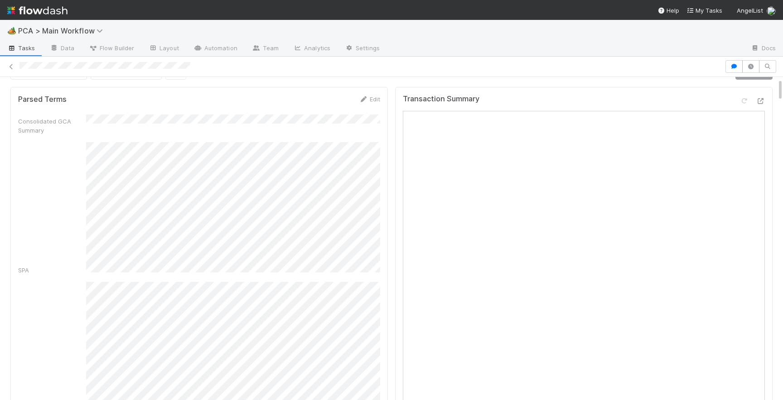
scroll to position [0, 0]
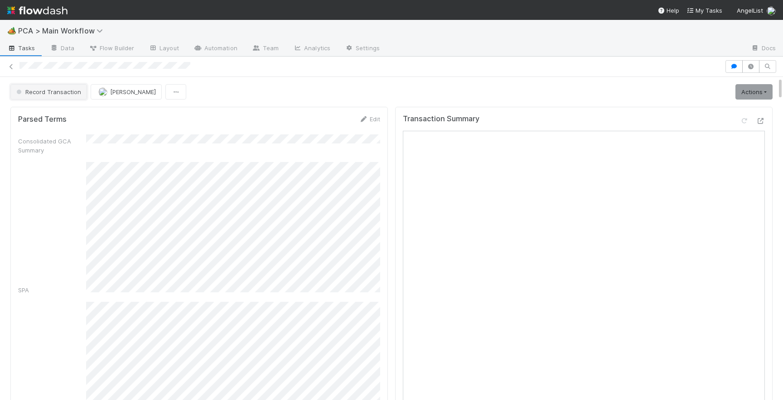
click at [75, 94] on span "Record Transaction" at bounding box center [47, 91] width 67 height 7
click at [68, 115] on div "RTBS" at bounding box center [71, 114] width 128 height 16
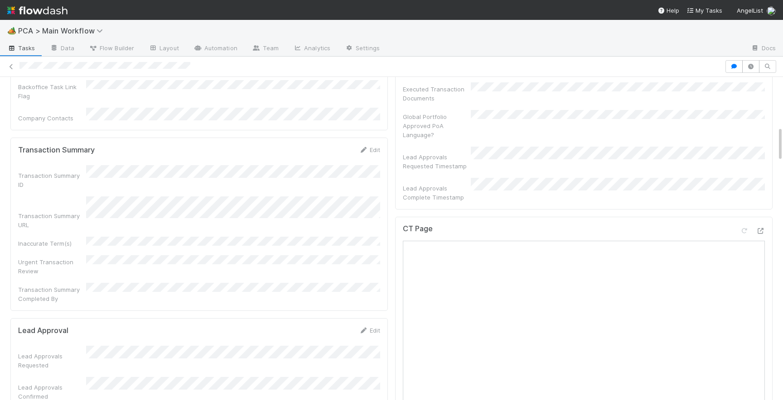
scroll to position [451, 0]
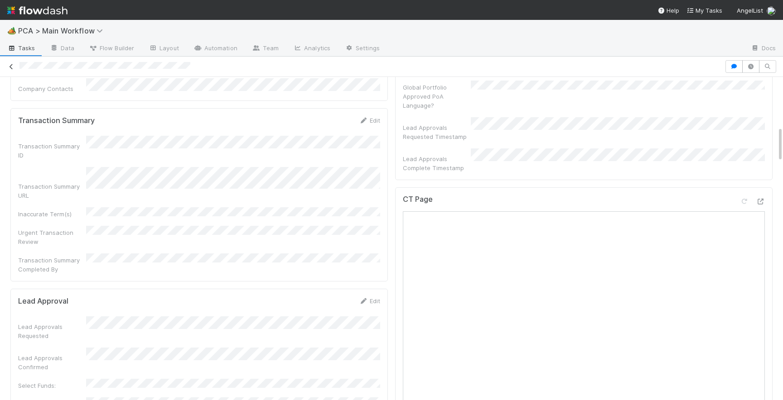
click at [12, 67] on icon at bounding box center [11, 67] width 9 height 6
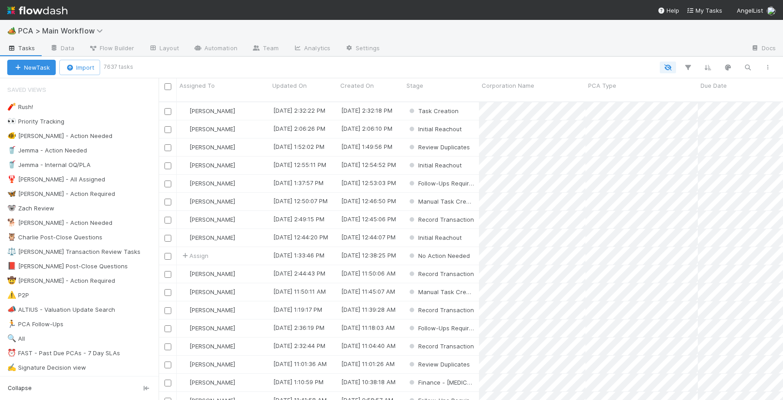
scroll to position [0, 0]
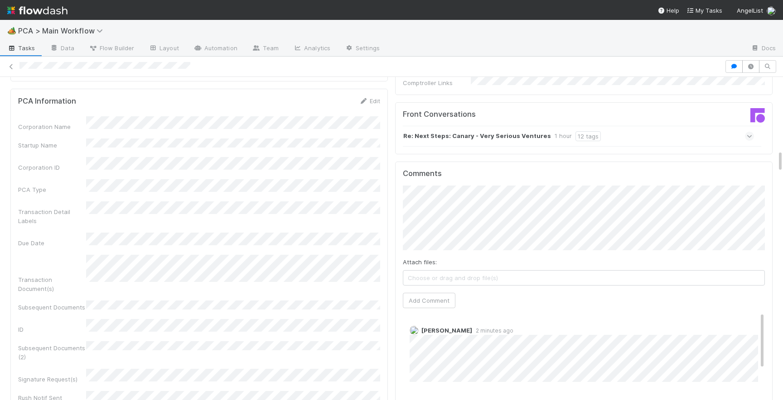
scroll to position [998, 0]
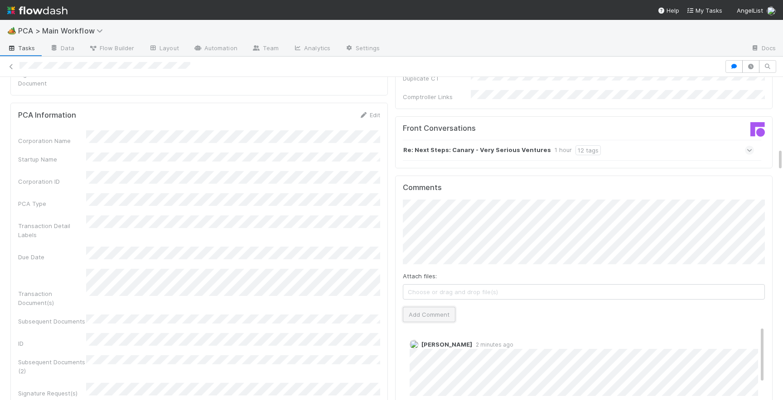
click at [414, 307] on button "Add Comment" at bounding box center [429, 314] width 53 height 15
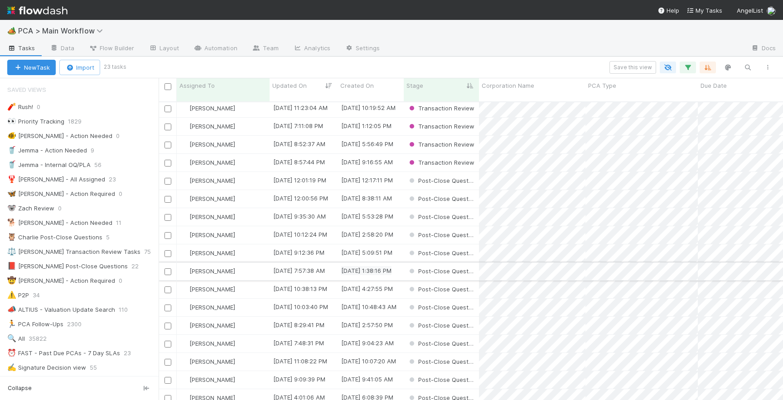
scroll to position [111, 0]
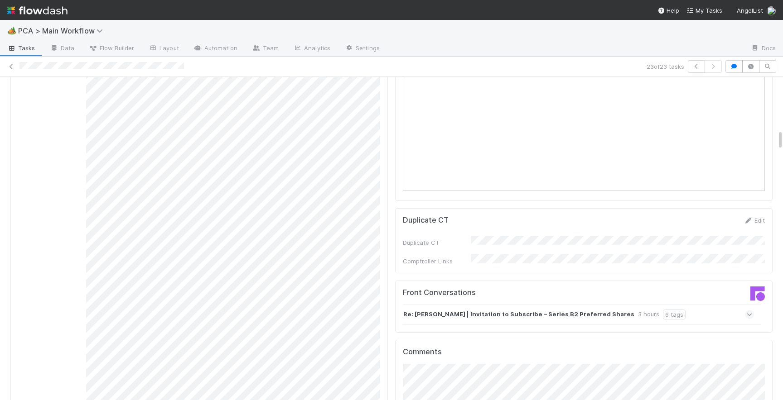
scroll to position [818, 0]
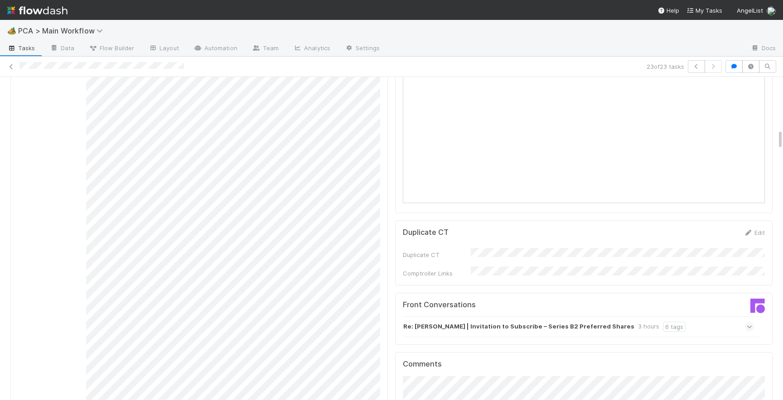
click at [751, 322] on icon at bounding box center [749, 326] width 6 height 9
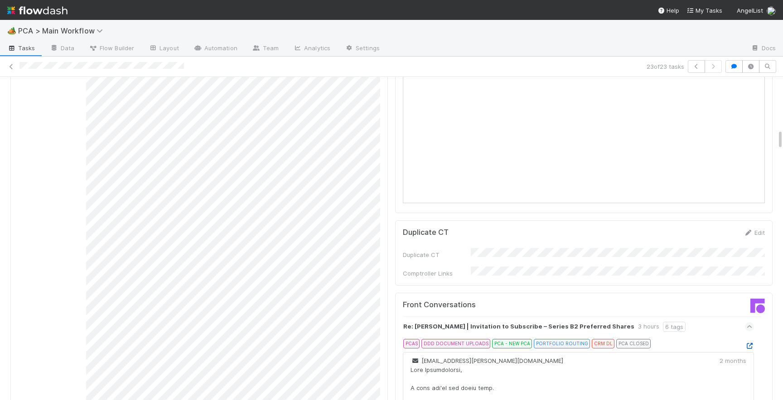
click at [749, 343] on icon at bounding box center [749, 346] width 9 height 6
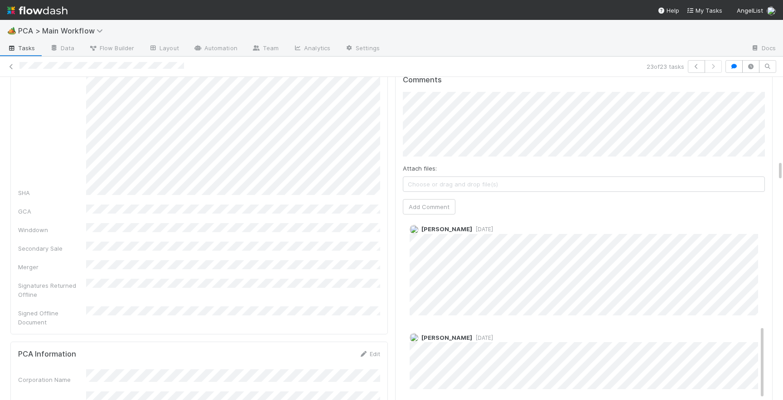
scroll to position [1292, 0]
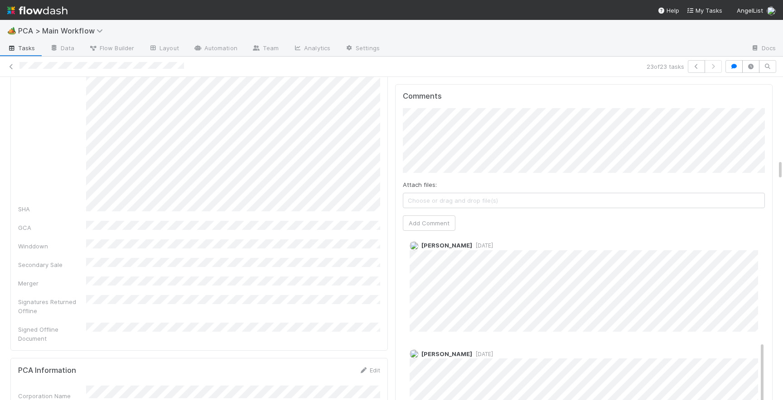
click at [480, 242] on span "[DATE]" at bounding box center [482, 245] width 21 height 7
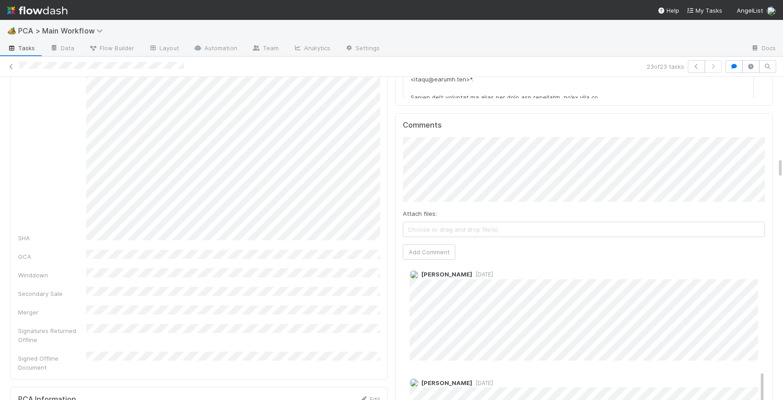
scroll to position [1274, 0]
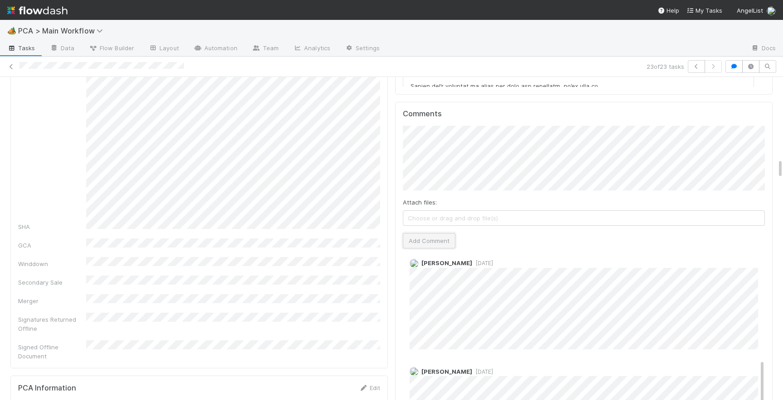
click at [436, 233] on button "Add Comment" at bounding box center [429, 240] width 53 height 15
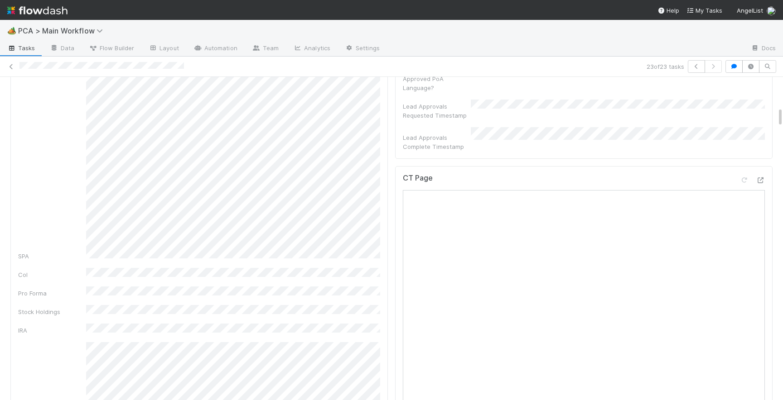
scroll to position [444, 0]
click at [760, 202] on icon at bounding box center [759, 205] width 9 height 6
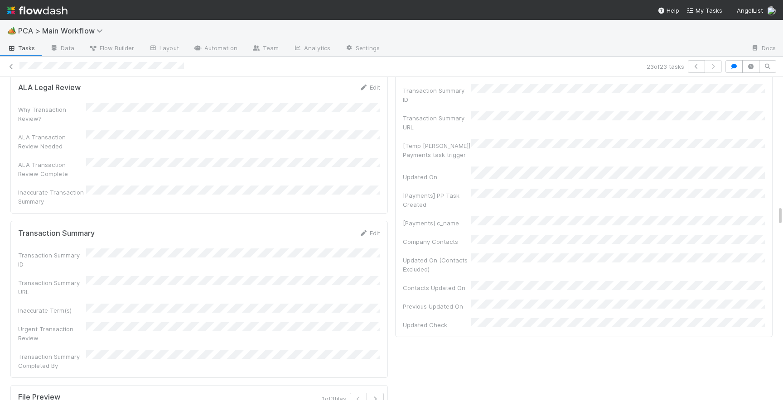
scroll to position [2014, 0]
click at [375, 227] on link "Edit" at bounding box center [369, 230] width 21 height 7
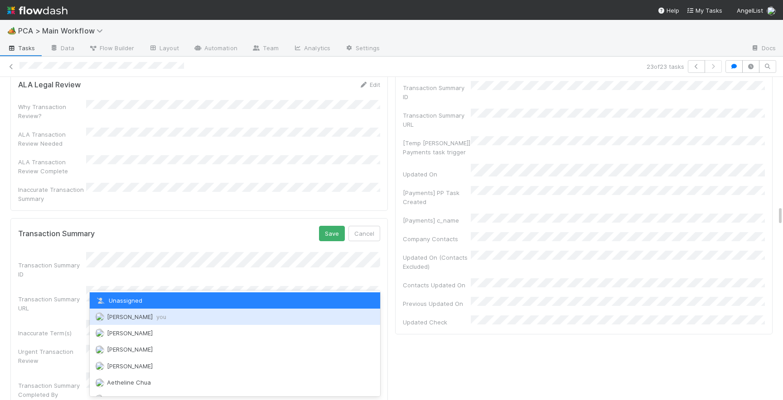
click at [123, 318] on span "[PERSON_NAME] you" at bounding box center [136, 316] width 59 height 7
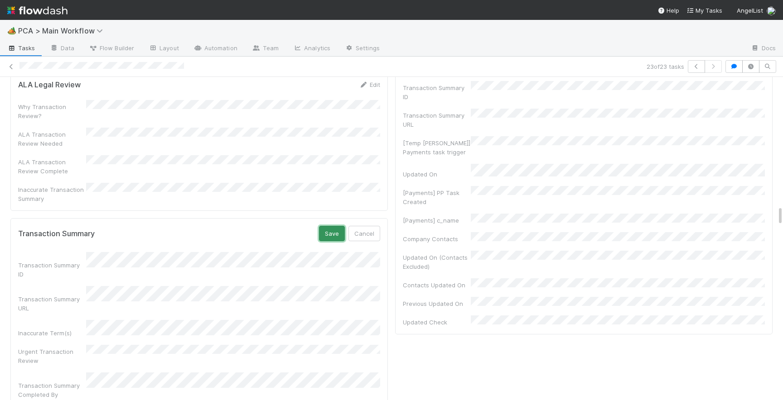
click at [327, 226] on button "Save" at bounding box center [332, 233] width 26 height 15
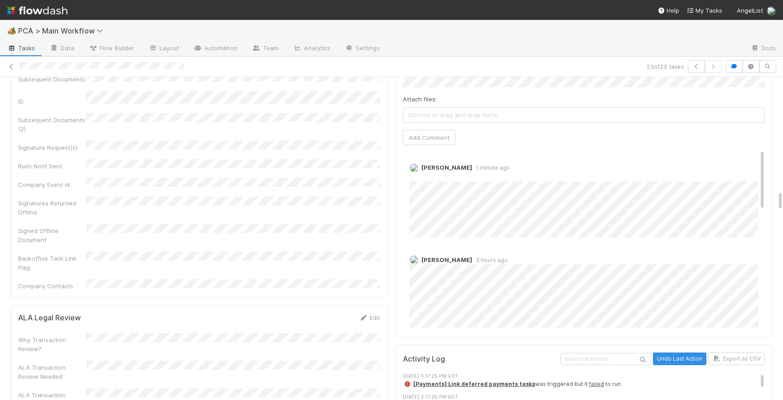
scroll to position [1780, 0]
